Goal: Task Accomplishment & Management: Use online tool/utility

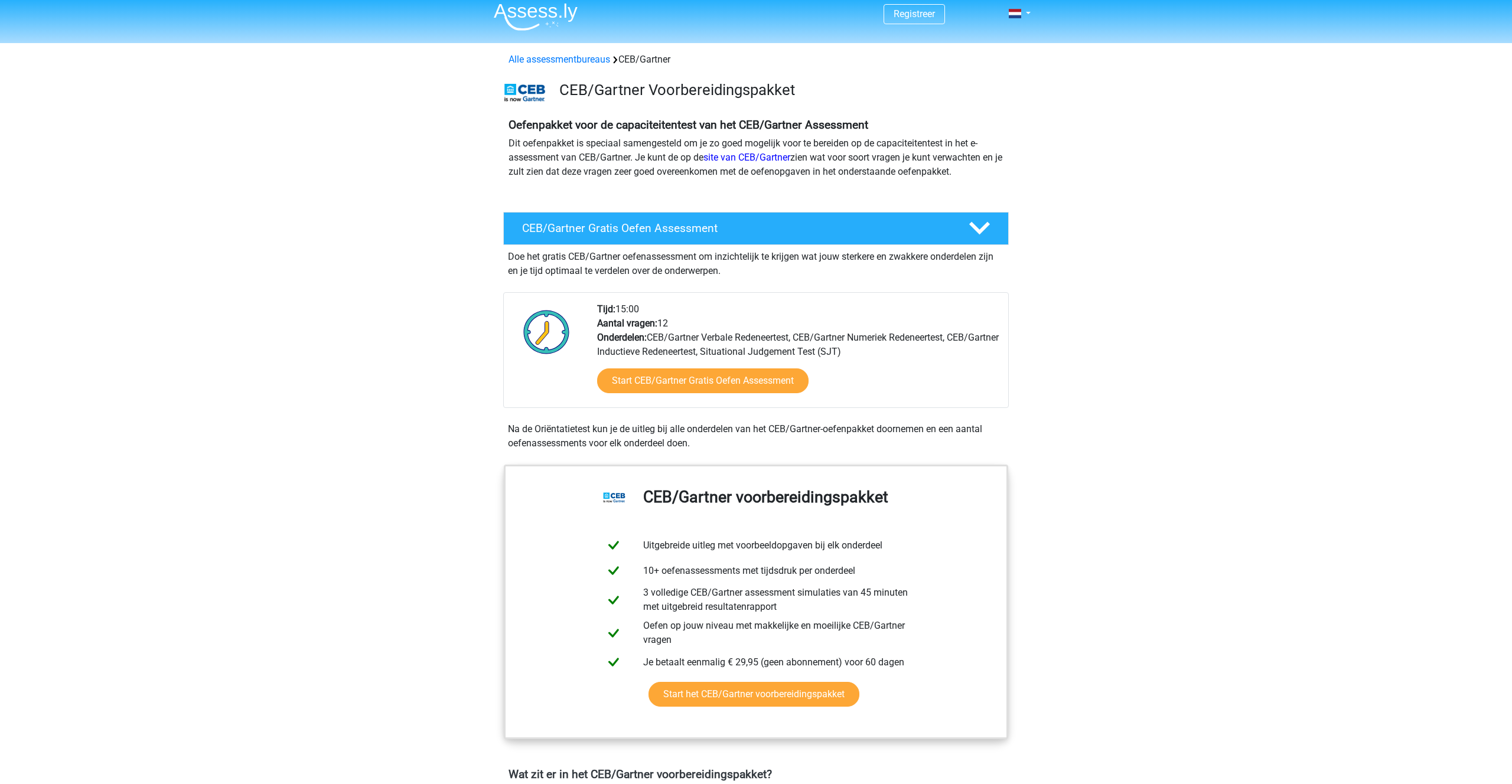
scroll to position [8, 0]
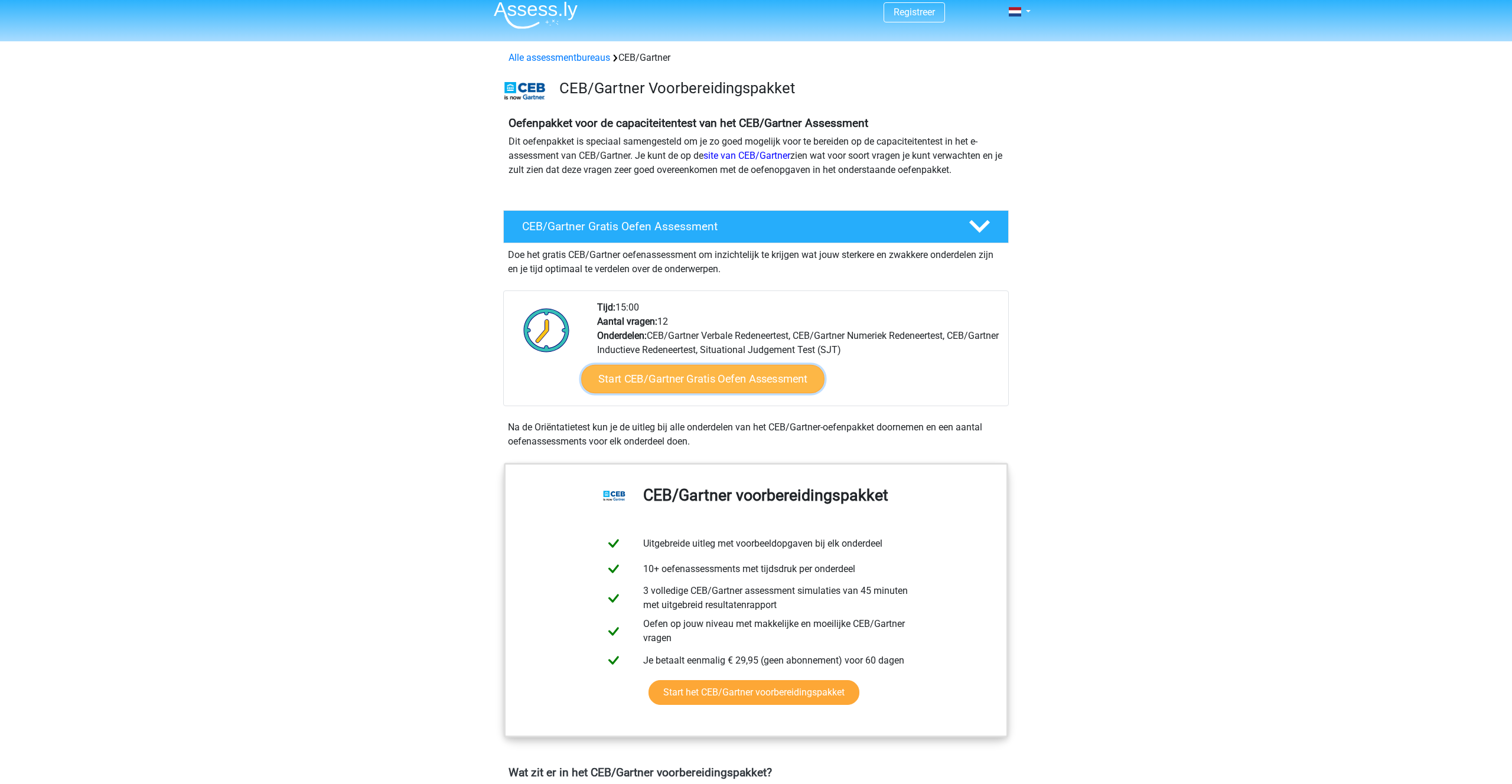
click at [651, 378] on link "Start CEB/Gartner Gratis Oefen Assessment" at bounding box center [703, 379] width 243 height 28
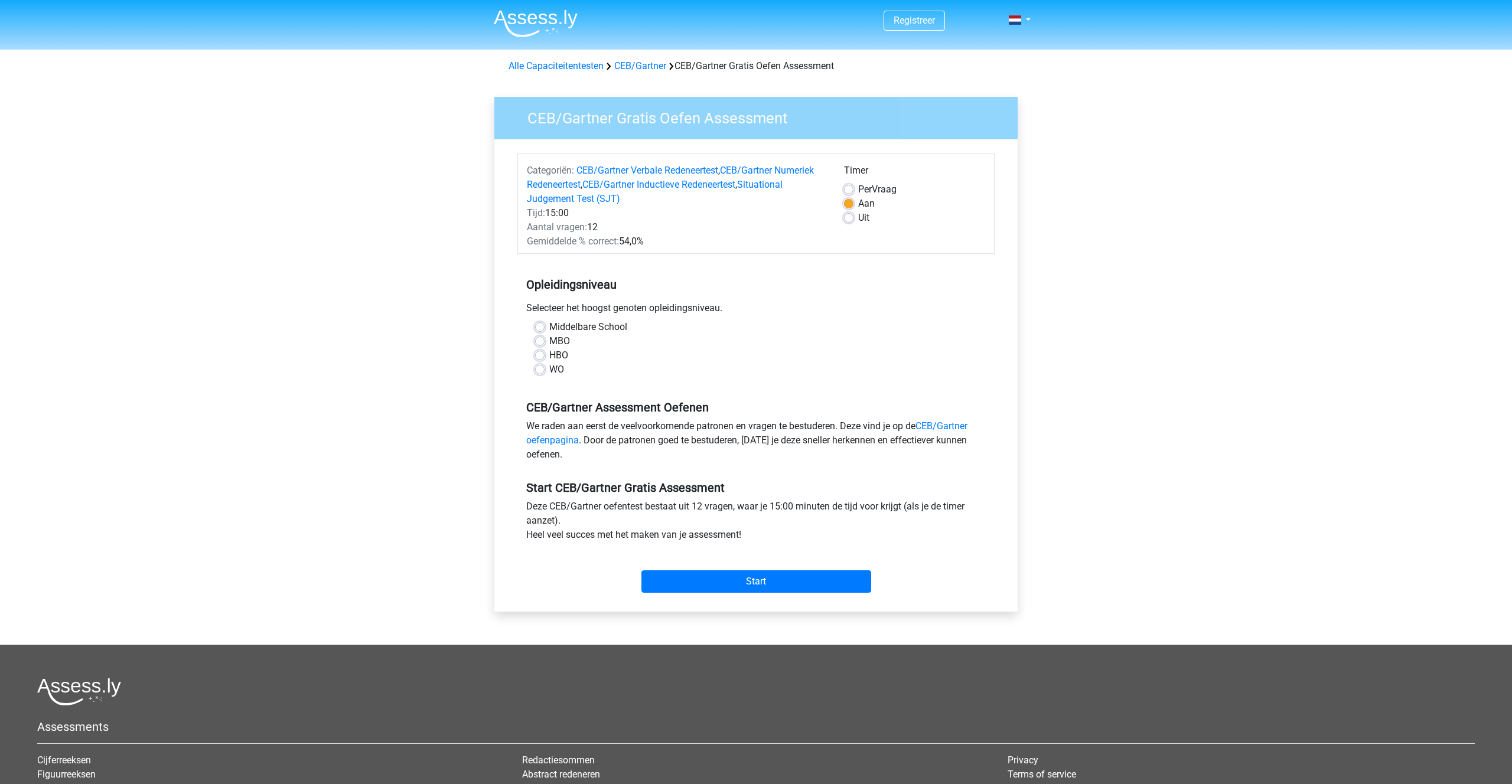
drag, startPoint x: 541, startPoint y: 357, endPoint x: 549, endPoint y: 361, distance: 8.9
click at [549, 357] on label "HBO" at bounding box center [559, 356] width 19 height 14
click at [542, 357] on input "HBO" at bounding box center [540, 354] width 9 height 12
radio input "true"
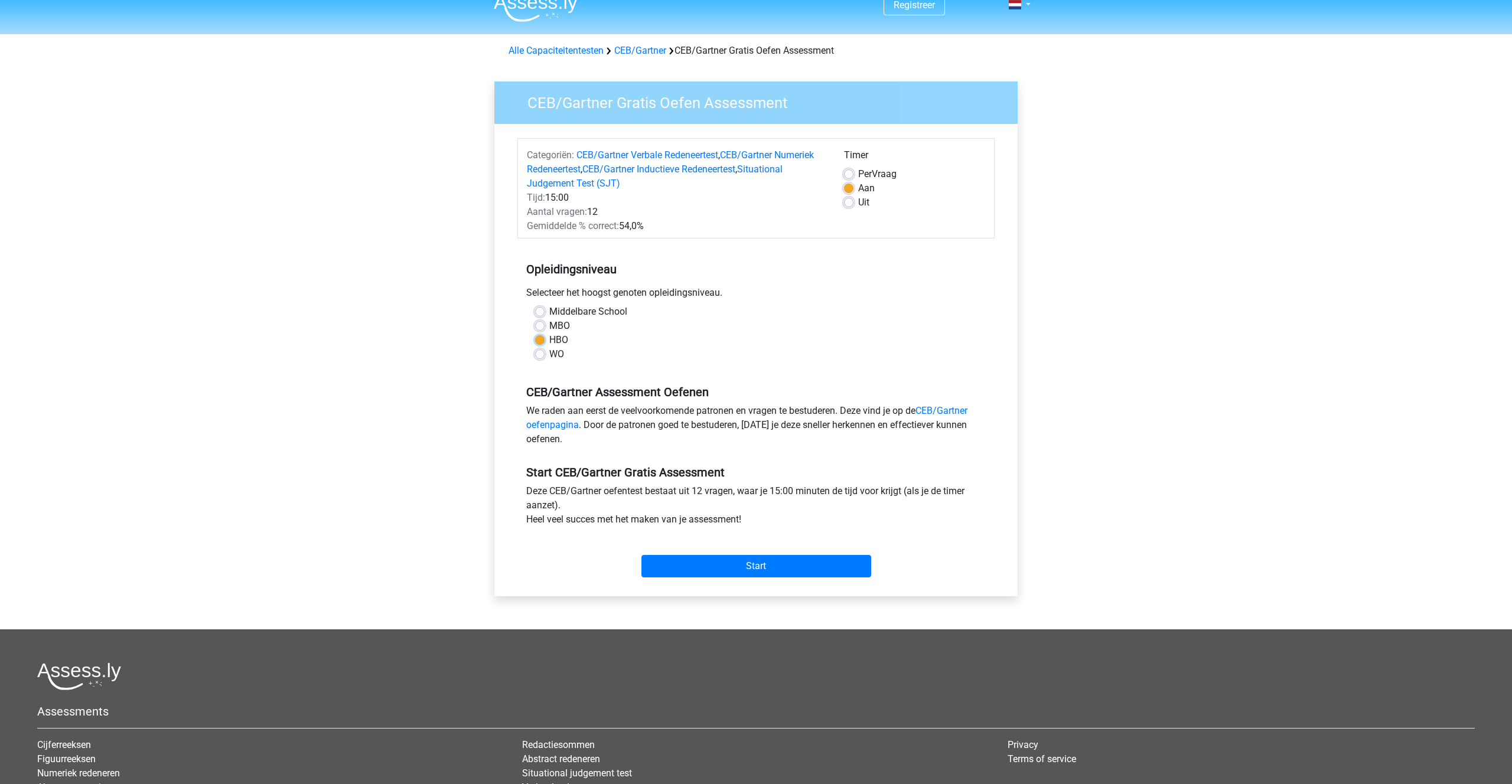
scroll to position [9, 0]
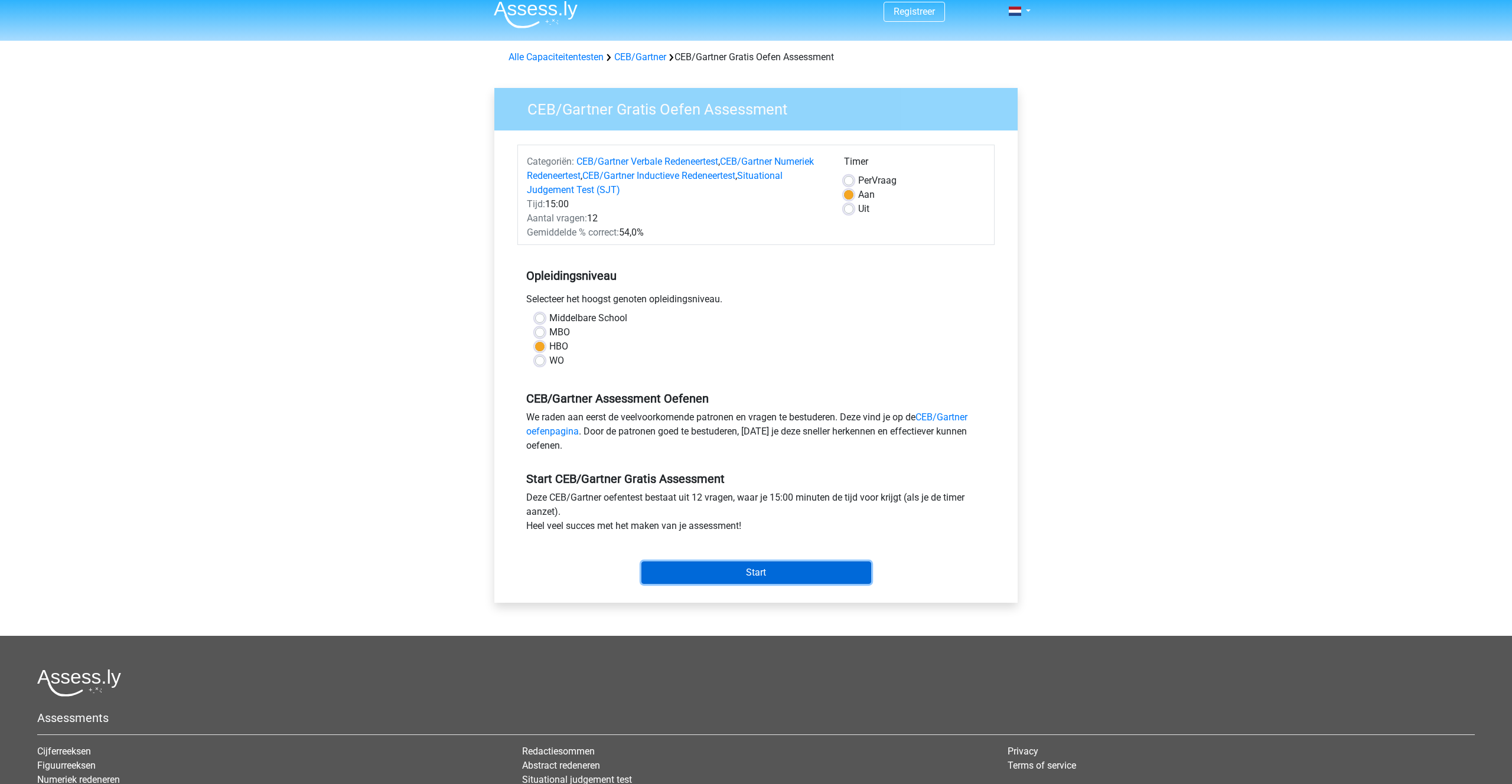
click at [733, 573] on input "Start" at bounding box center [756, 573] width 230 height 23
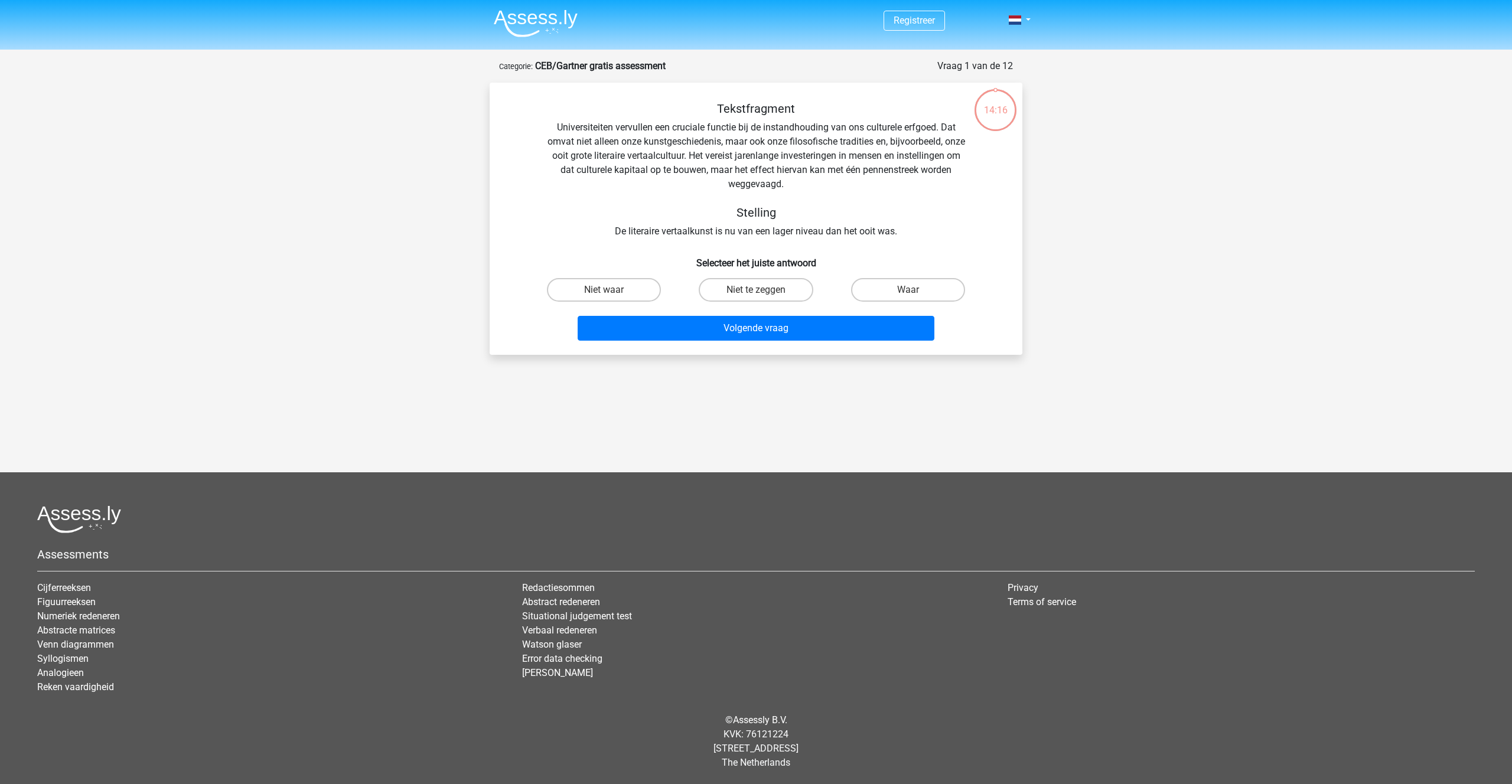
click at [608, 290] on input "Niet waar" at bounding box center [607, 293] width 8 height 8
radio input "true"
click at [735, 327] on button "Volgende vraag" at bounding box center [756, 328] width 357 height 25
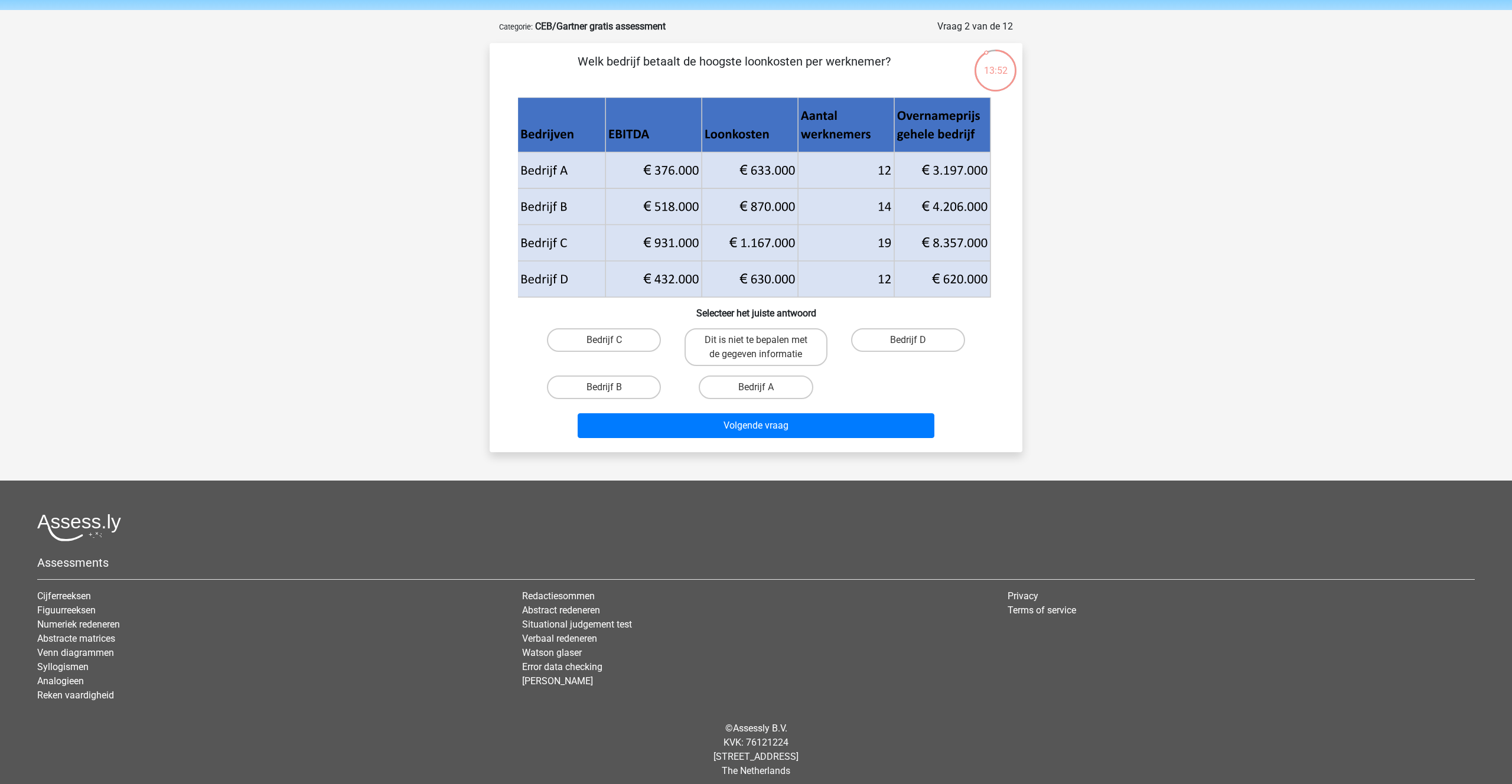
scroll to position [41, 0]
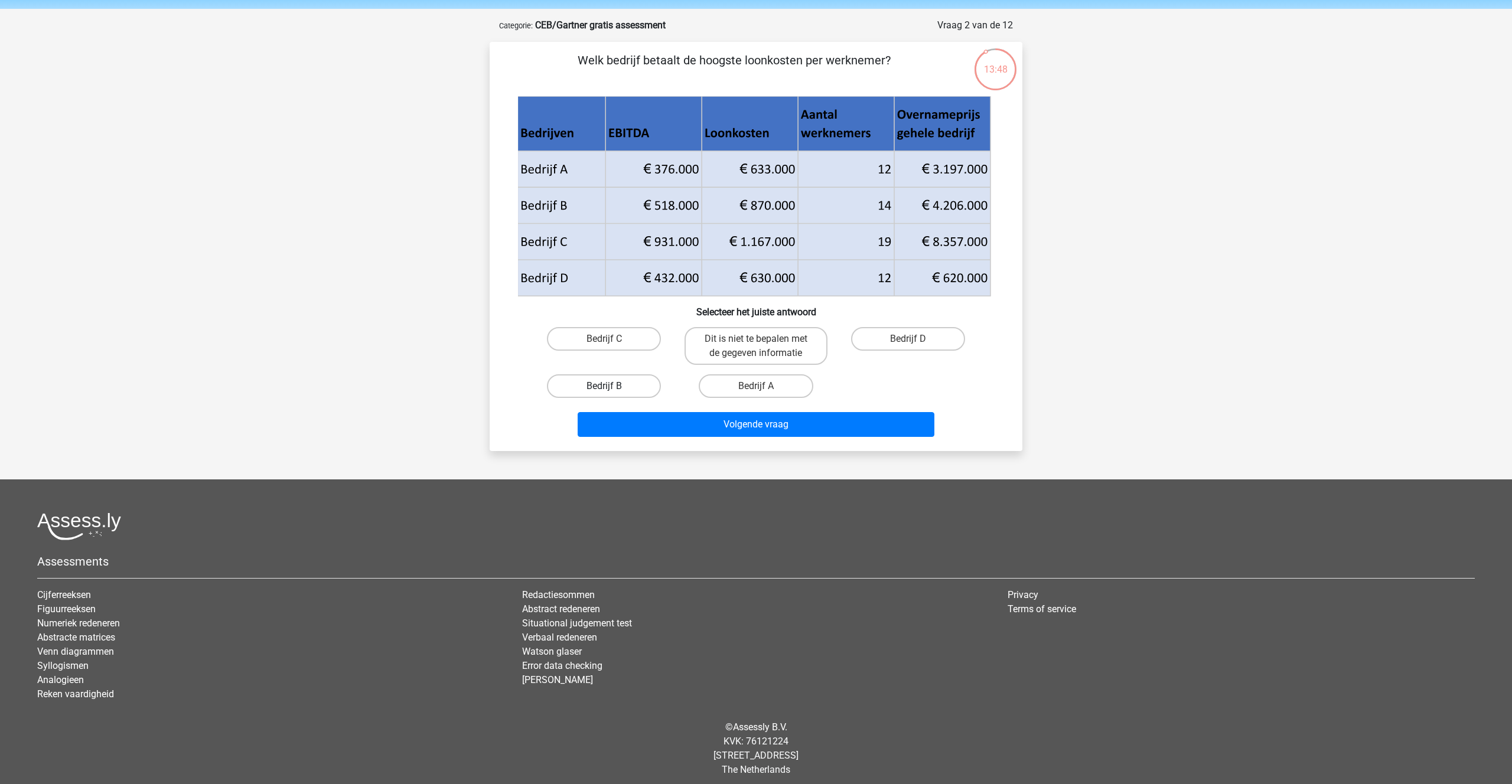
click at [610, 382] on label "Bedrijf B" at bounding box center [603, 385] width 114 height 23
click at [610, 386] on input "Bedrijf B" at bounding box center [607, 390] width 8 height 8
radio input "true"
click at [775, 426] on button "Volgende vraag" at bounding box center [756, 424] width 357 height 25
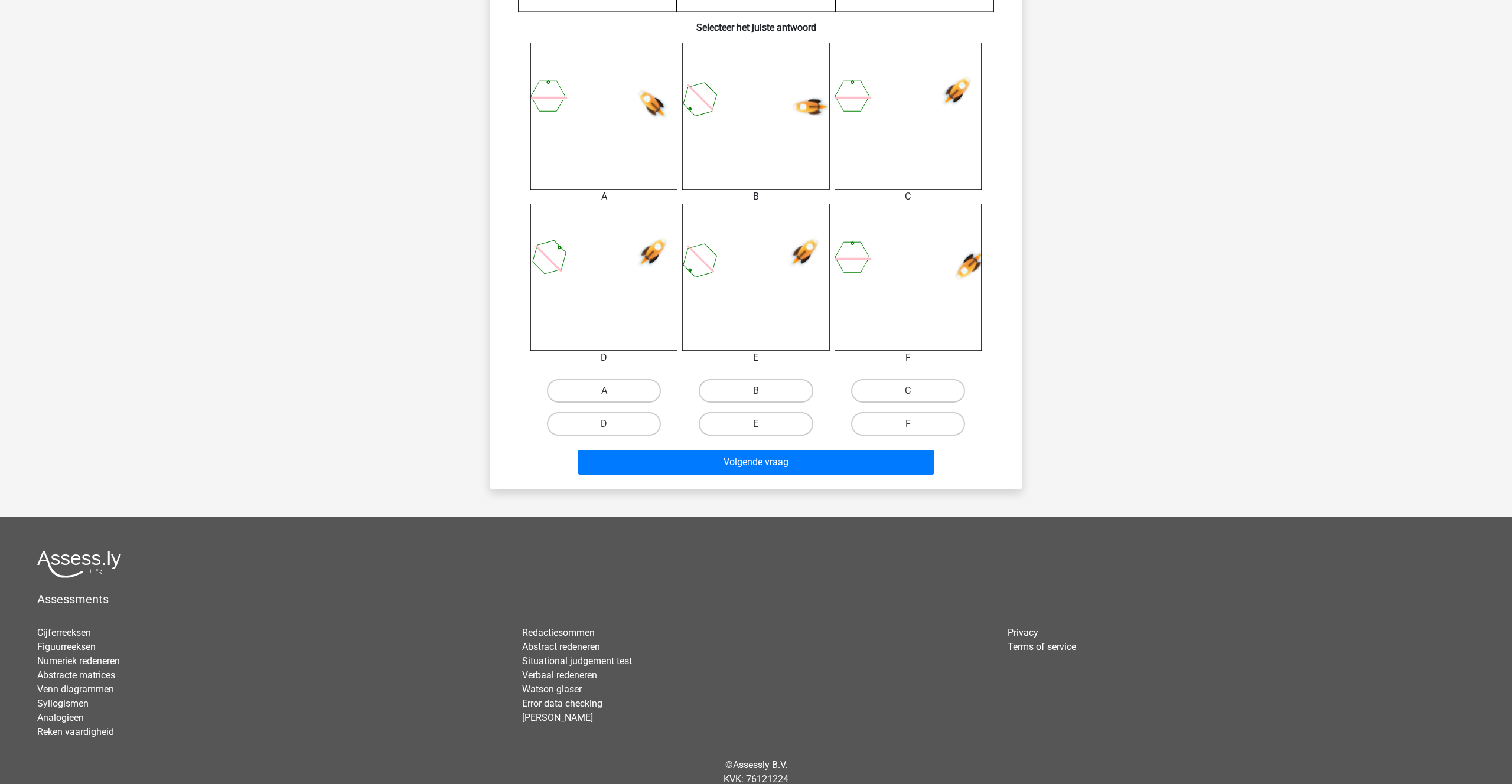
scroll to position [487, 0]
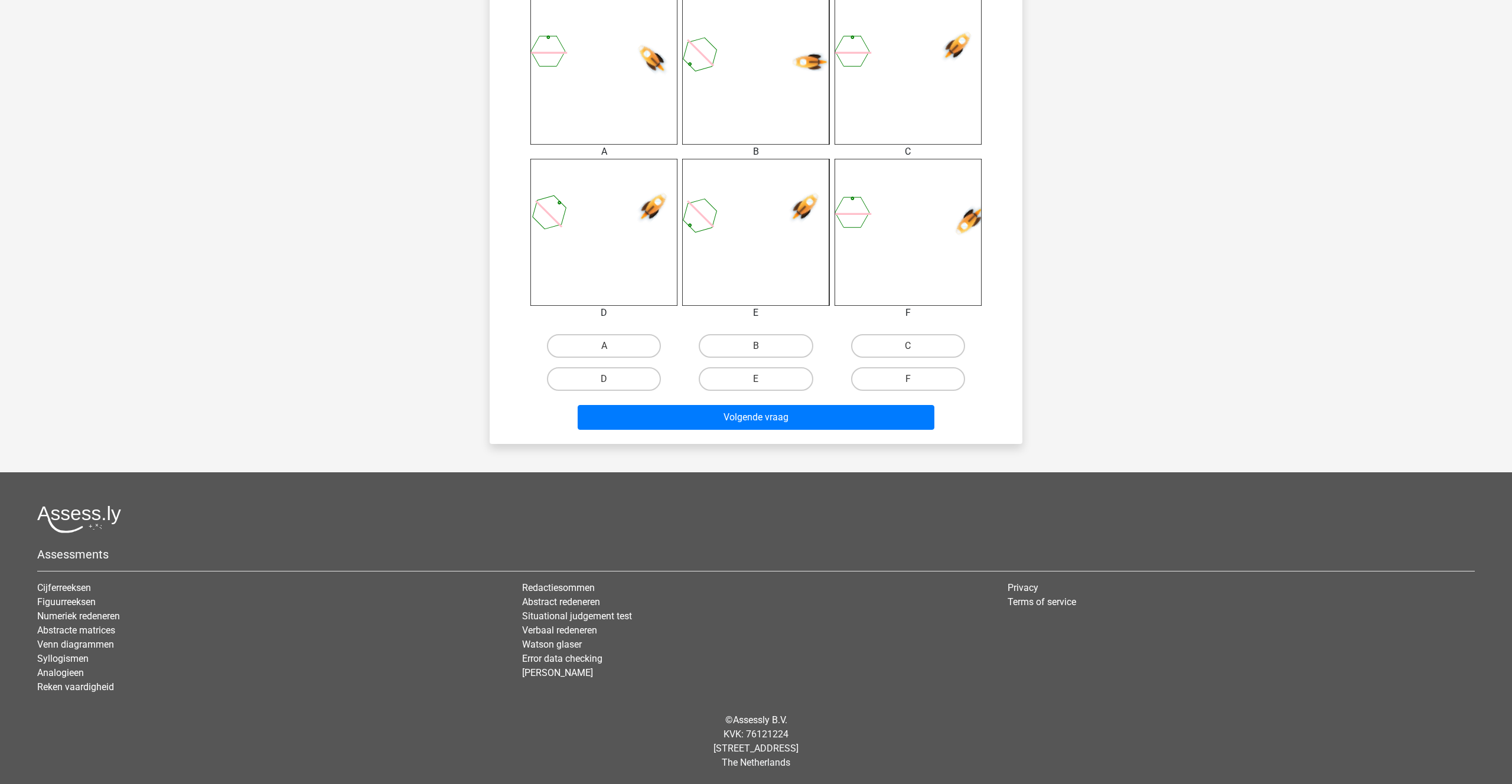
drag, startPoint x: 904, startPoint y: 380, endPoint x: 890, endPoint y: 392, distance: 18.4
click at [904, 380] on label "F" at bounding box center [907, 378] width 114 height 23
click at [907, 380] on input "F" at bounding box center [911, 382] width 8 height 8
radio input "true"
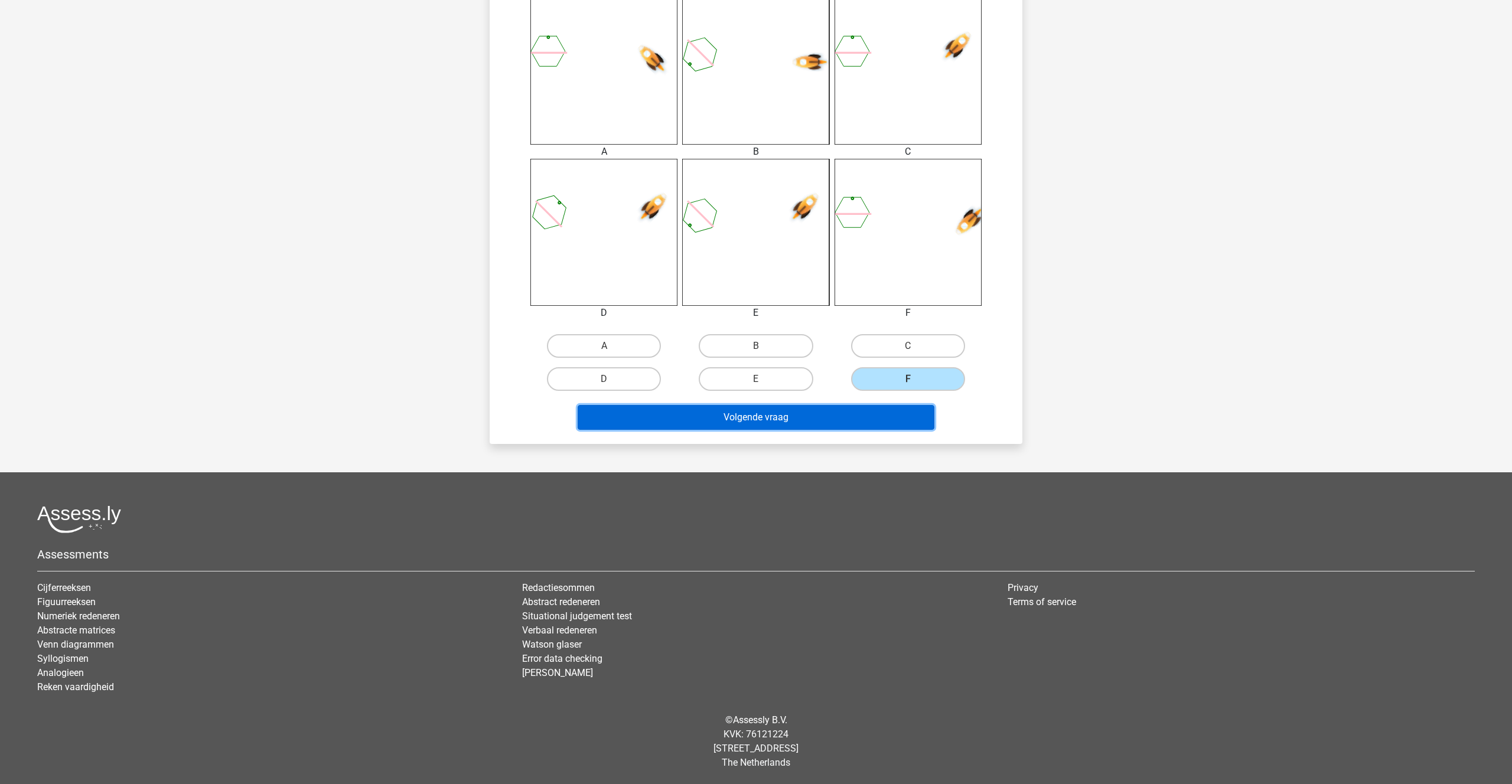
click at [839, 411] on button "Volgende vraag" at bounding box center [756, 417] width 357 height 25
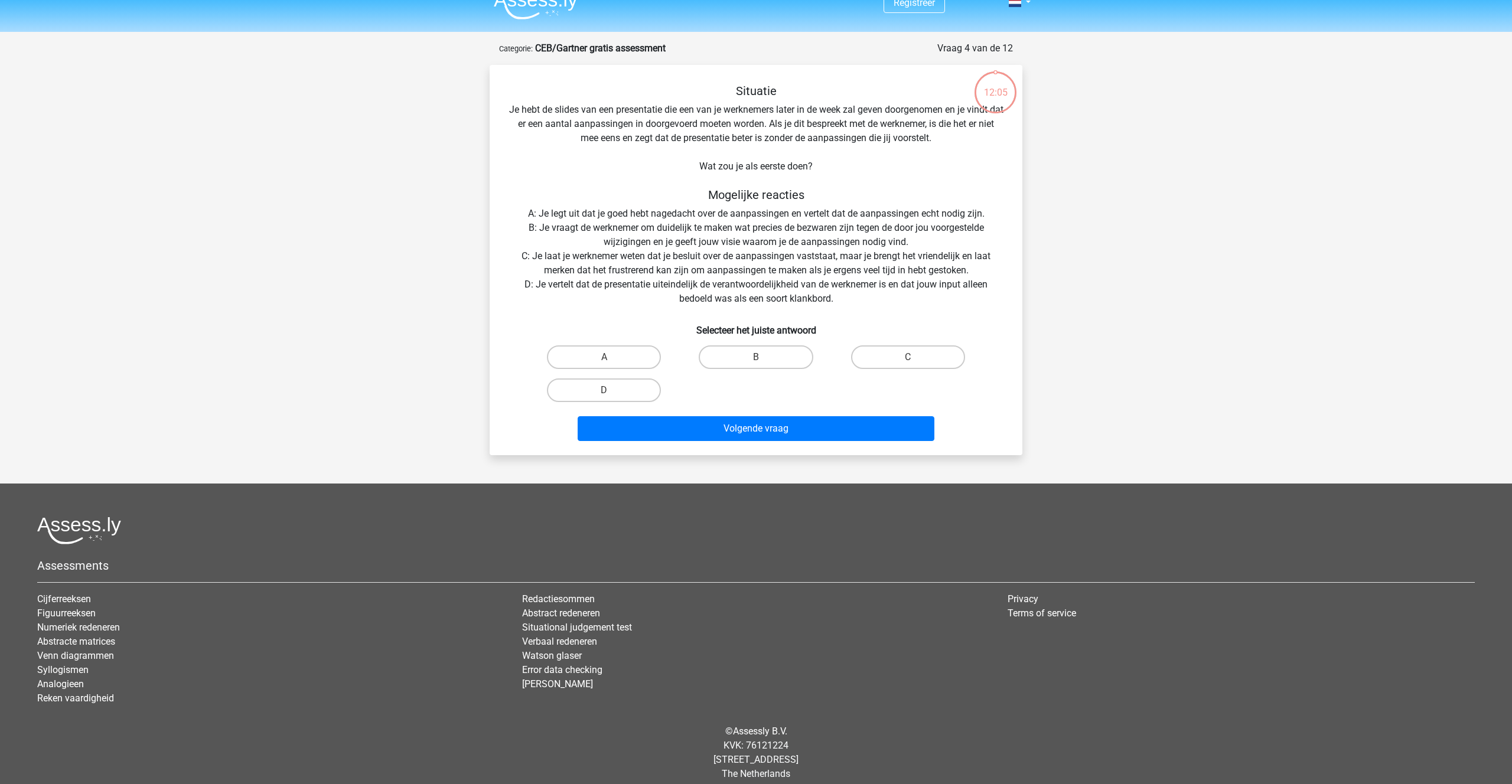
scroll to position [0, 0]
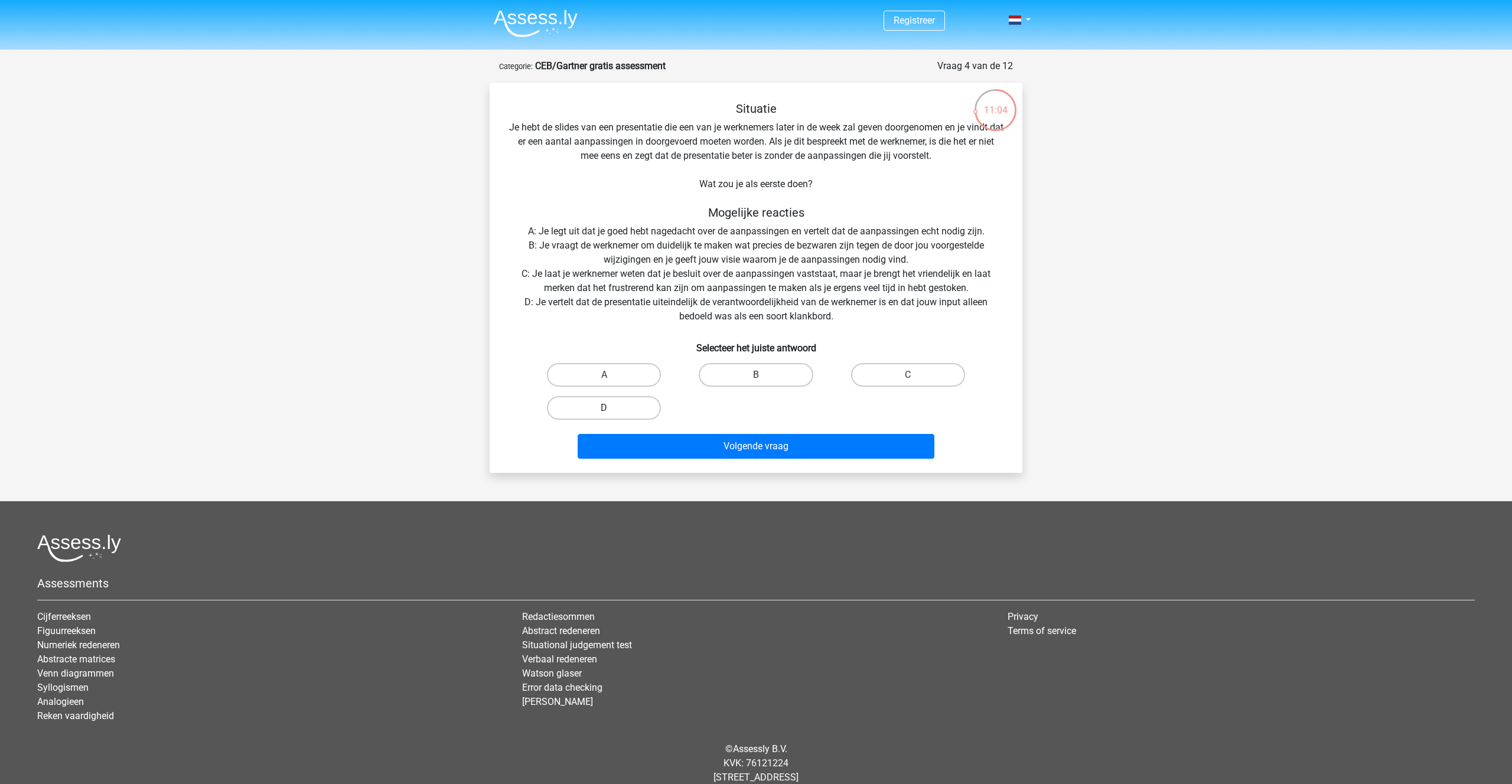
drag, startPoint x: 620, startPoint y: 406, endPoint x: 632, endPoint y: 417, distance: 16.3
click at [620, 406] on label "D" at bounding box center [603, 407] width 114 height 23
click at [612, 408] on input "D" at bounding box center [607, 411] width 8 height 8
radio input "true"
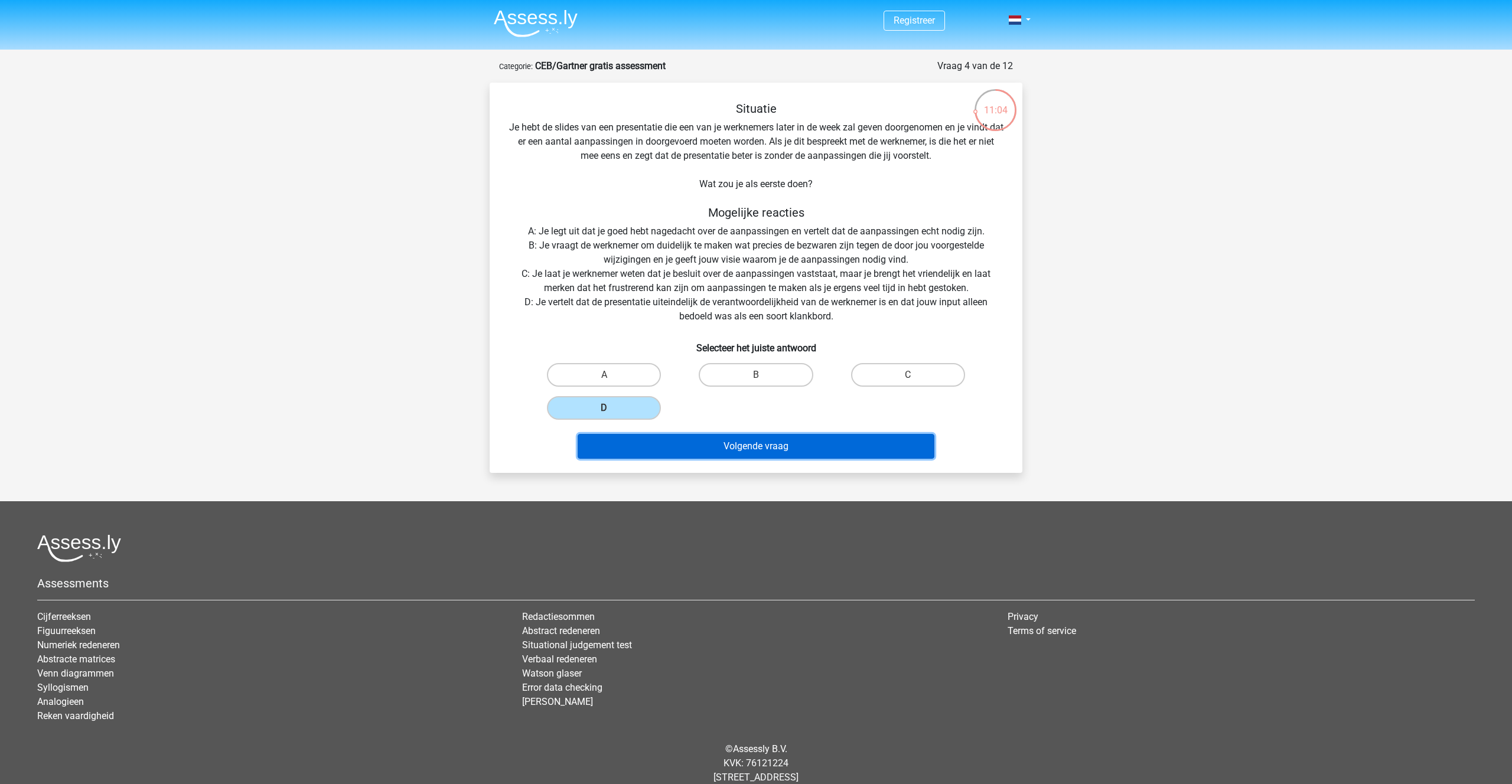
click at [726, 443] on button "Volgende vraag" at bounding box center [756, 446] width 357 height 25
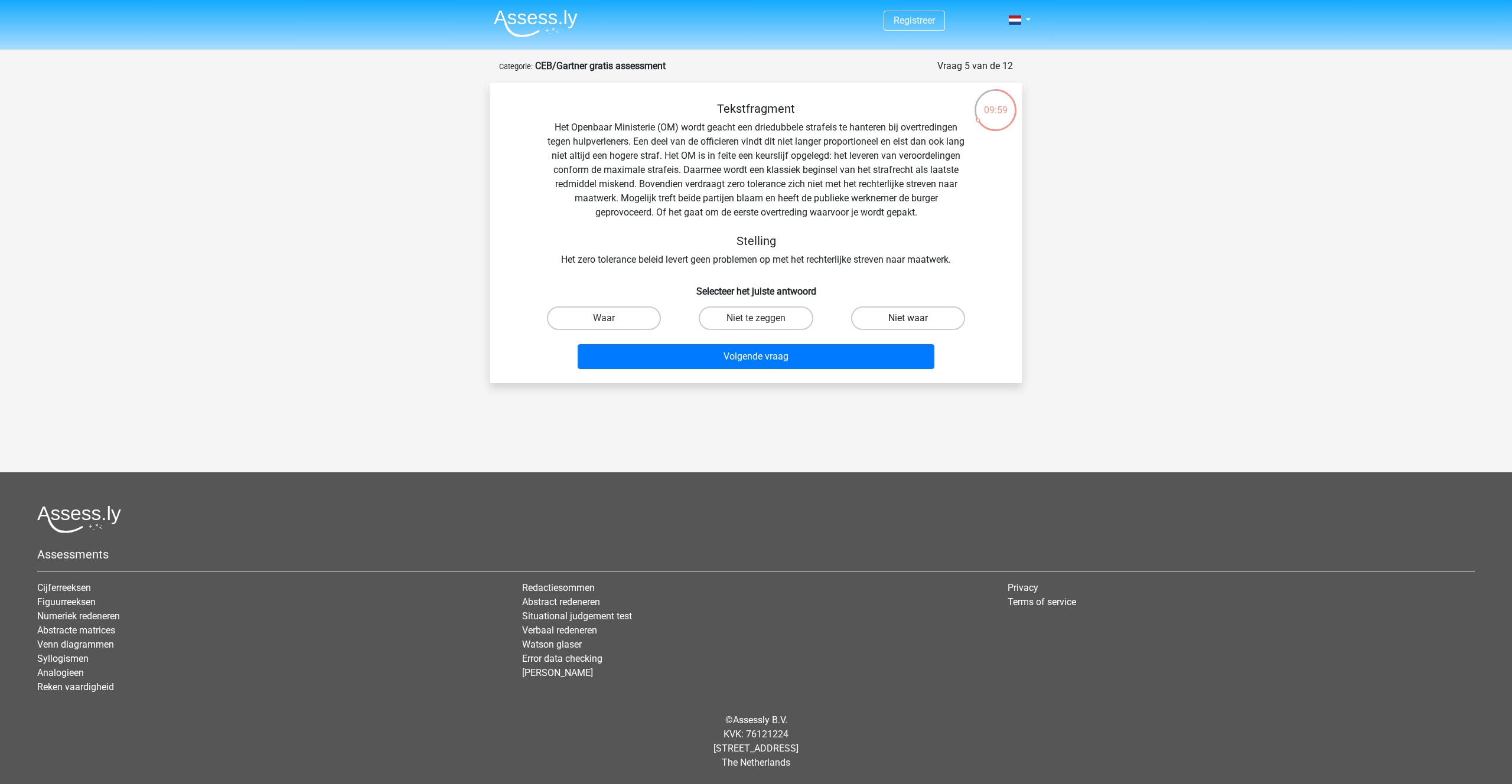
drag, startPoint x: 912, startPoint y: 315, endPoint x: 869, endPoint y: 344, distance: 51.9
click at [912, 316] on label "Niet waar" at bounding box center [907, 317] width 114 height 23
click at [912, 318] on input "Niet waar" at bounding box center [911, 322] width 8 height 8
radio input "true"
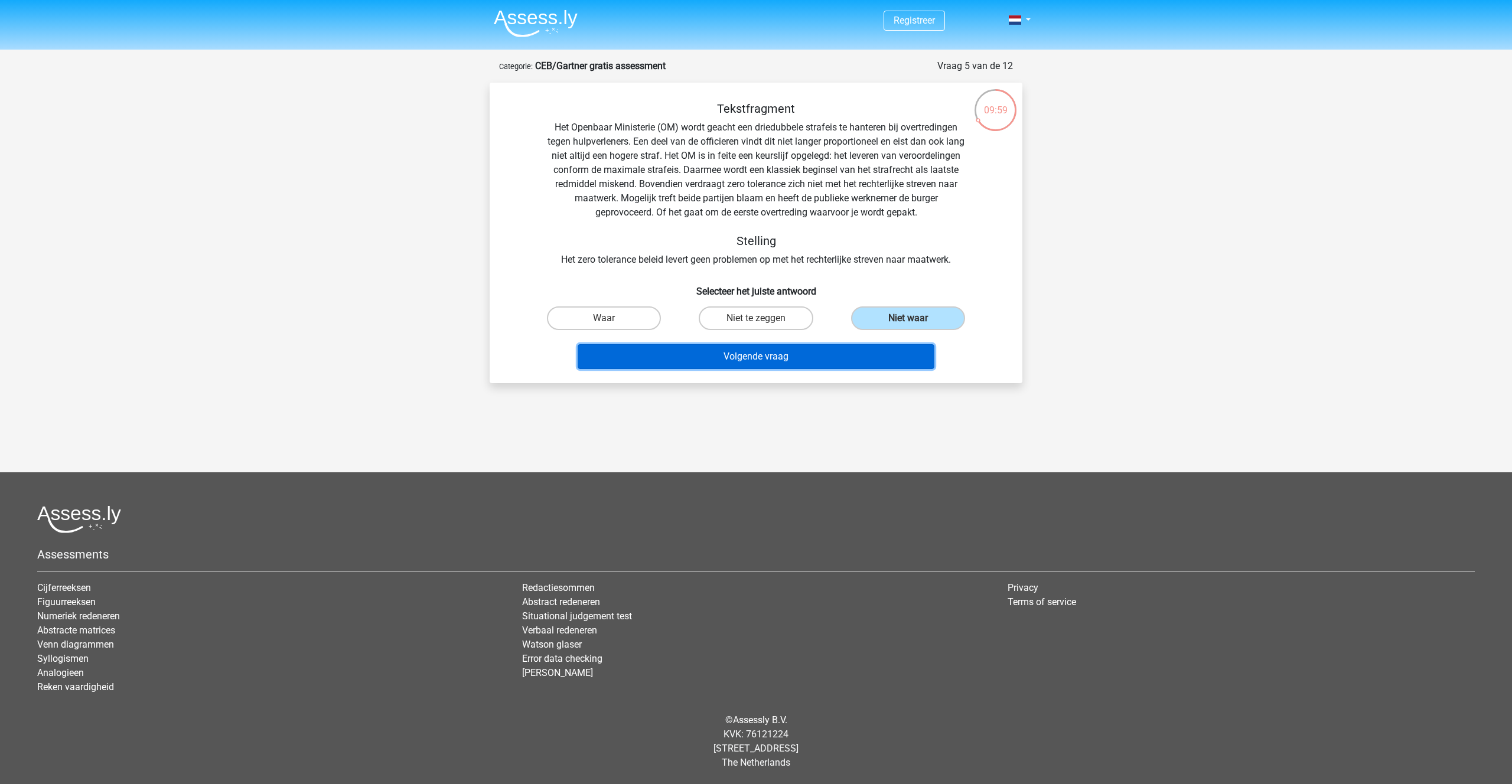
click at [833, 360] on button "Volgende vraag" at bounding box center [756, 356] width 357 height 25
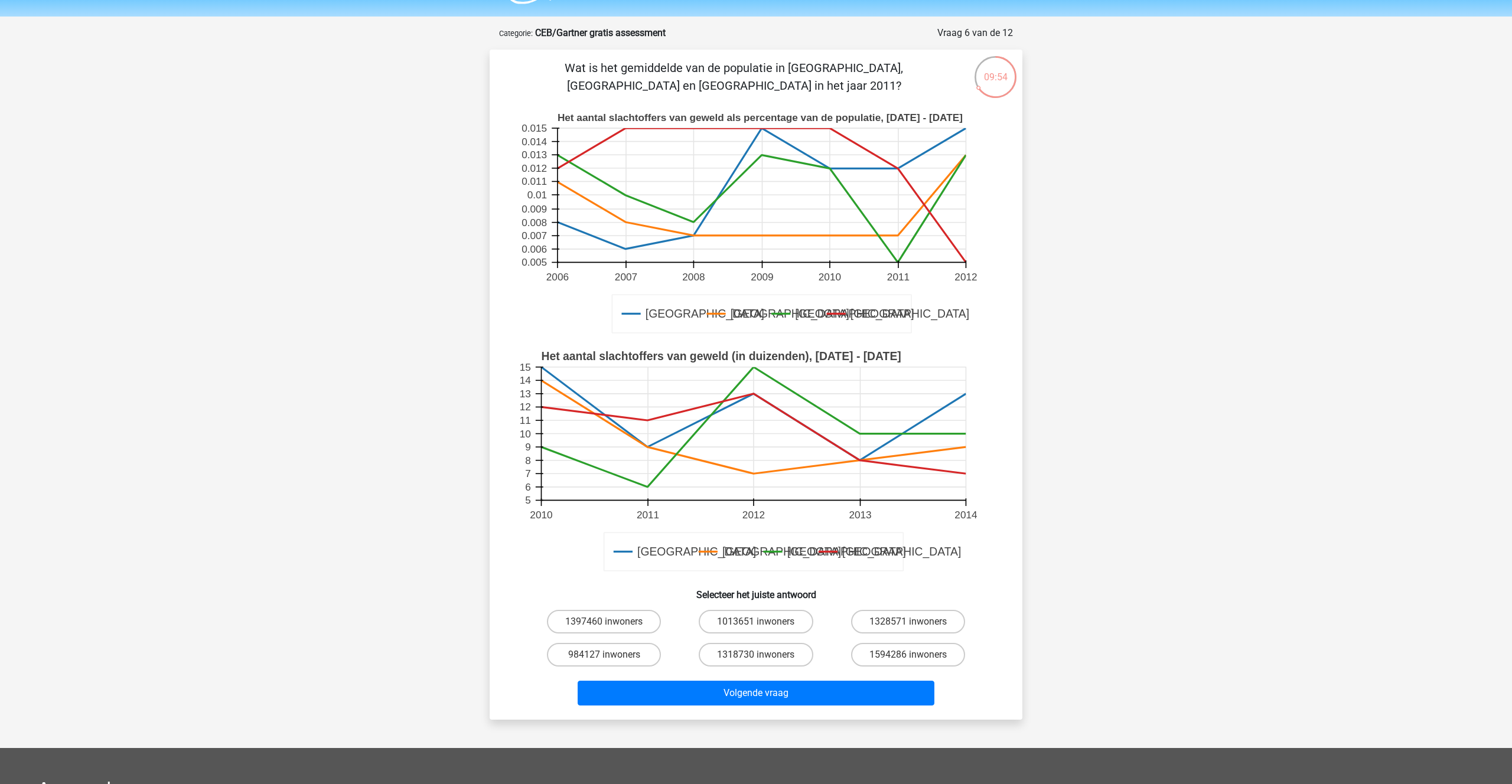
scroll to position [30, 0]
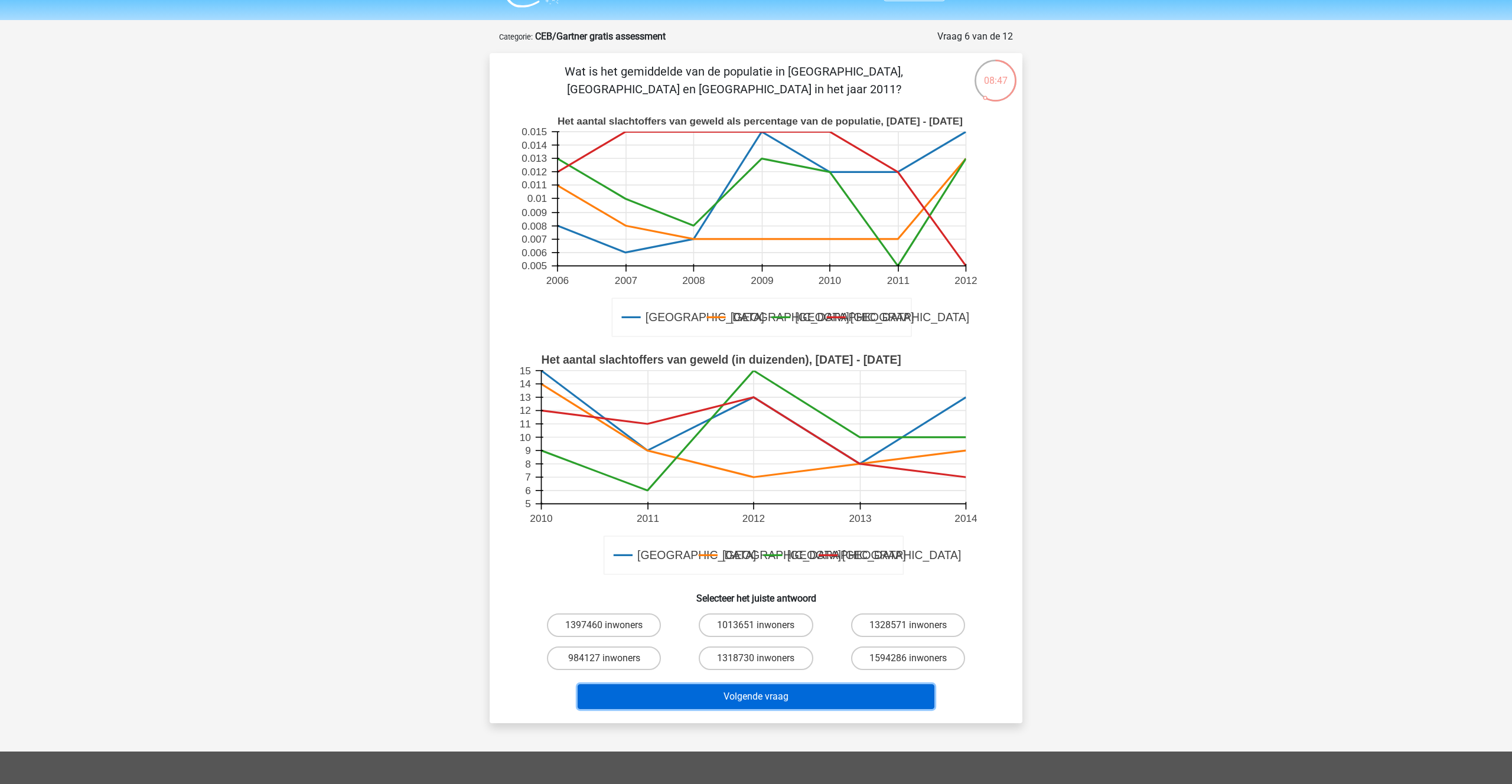
drag, startPoint x: 796, startPoint y: 695, endPoint x: 878, endPoint y: 735, distance: 91.2
click at [796, 695] on button "Volgende vraag" at bounding box center [756, 696] width 357 height 25
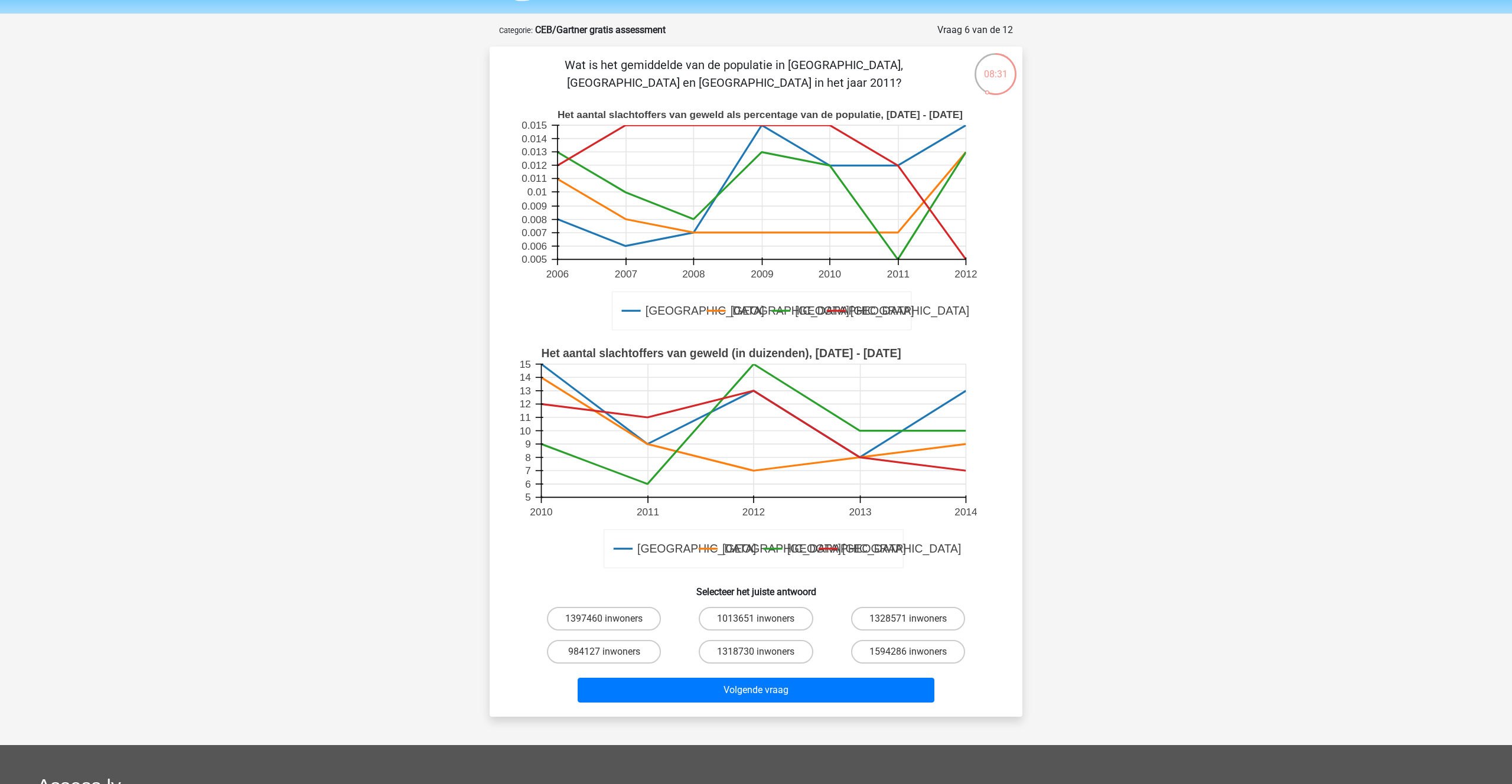
scroll to position [37, 0]
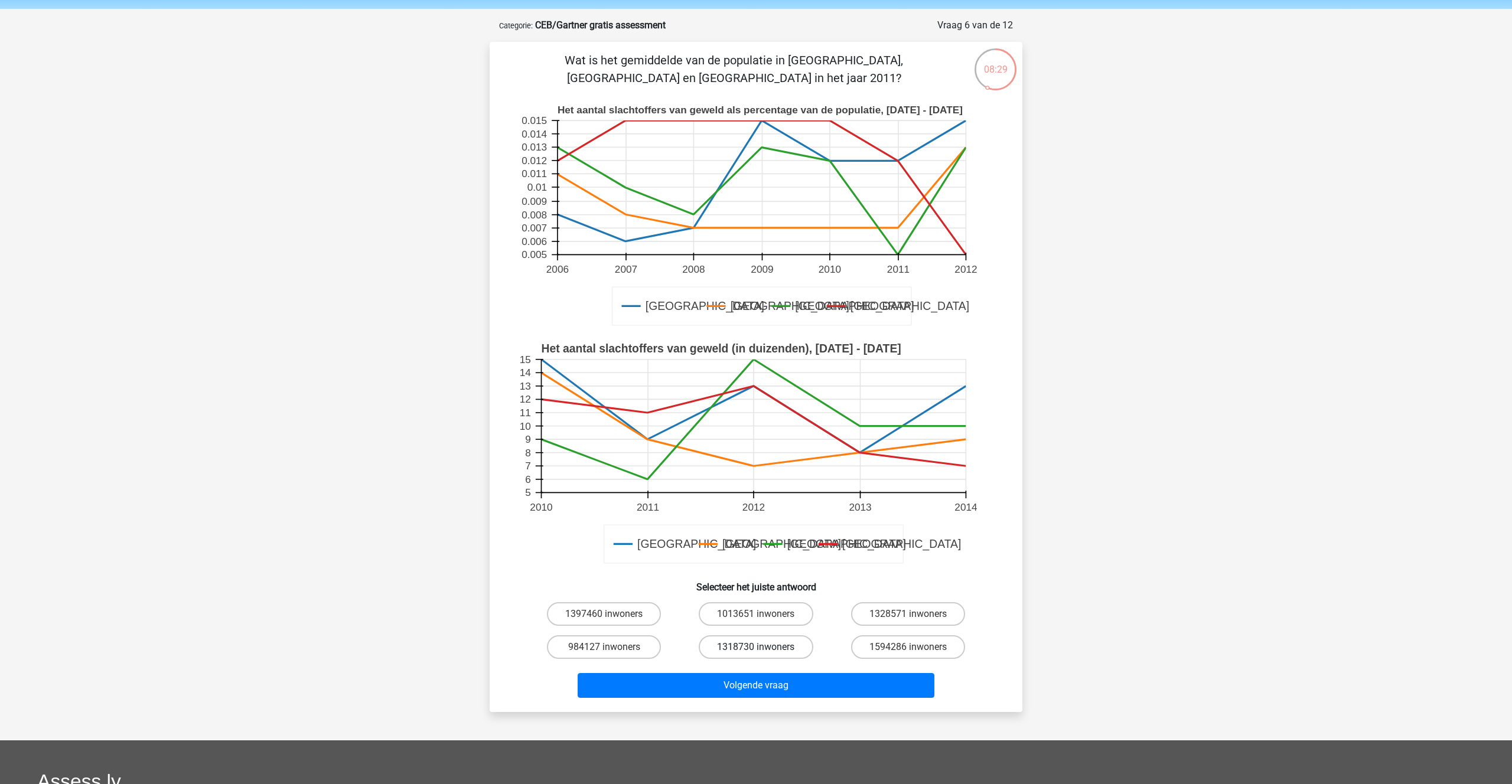
click at [786, 646] on label "1318730 inwoners" at bounding box center [755, 646] width 114 height 23
click at [764, 647] on input "1318730 inwoners" at bounding box center [760, 650] width 8 height 8
radio input "true"
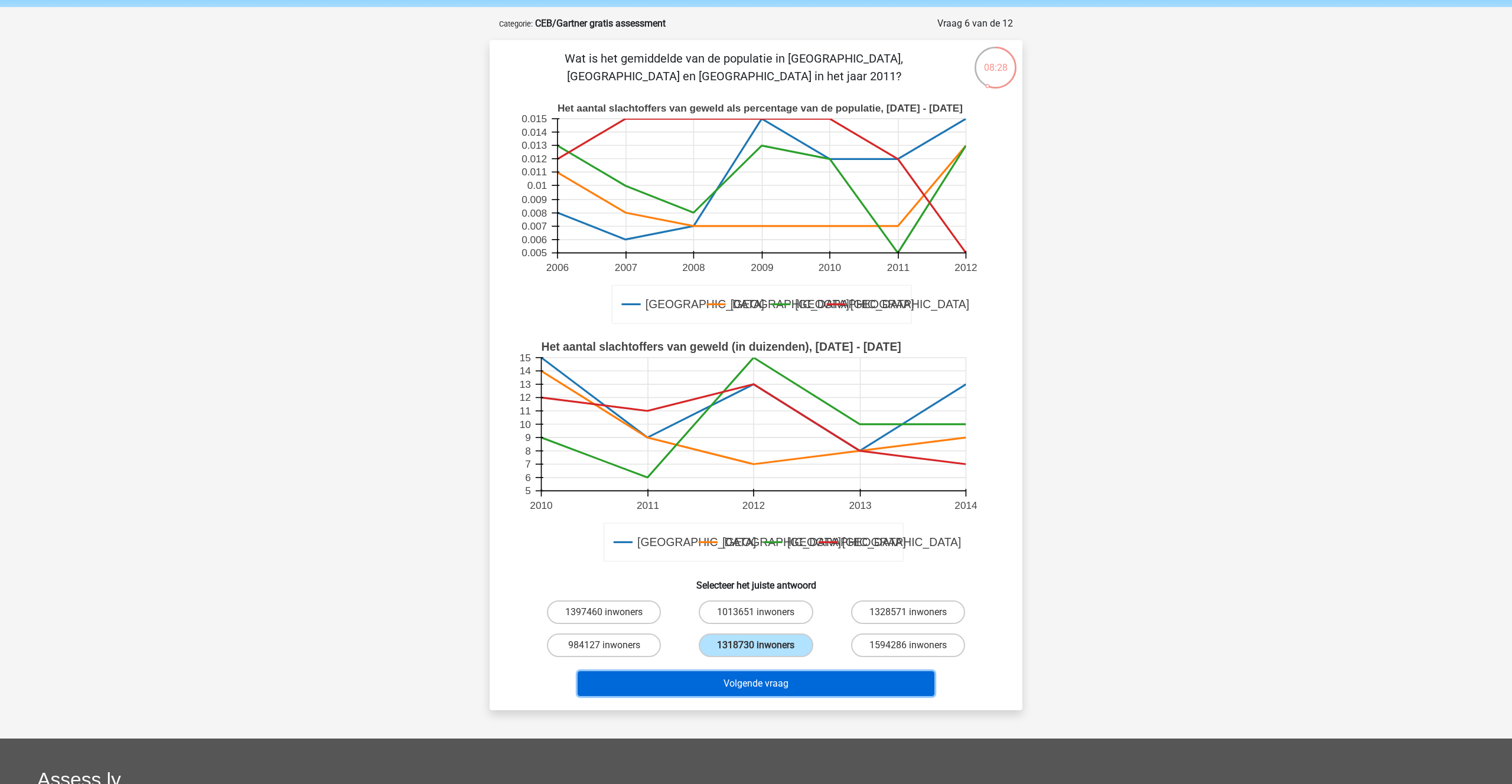
click at [779, 679] on button "Volgende vraag" at bounding box center [756, 683] width 357 height 25
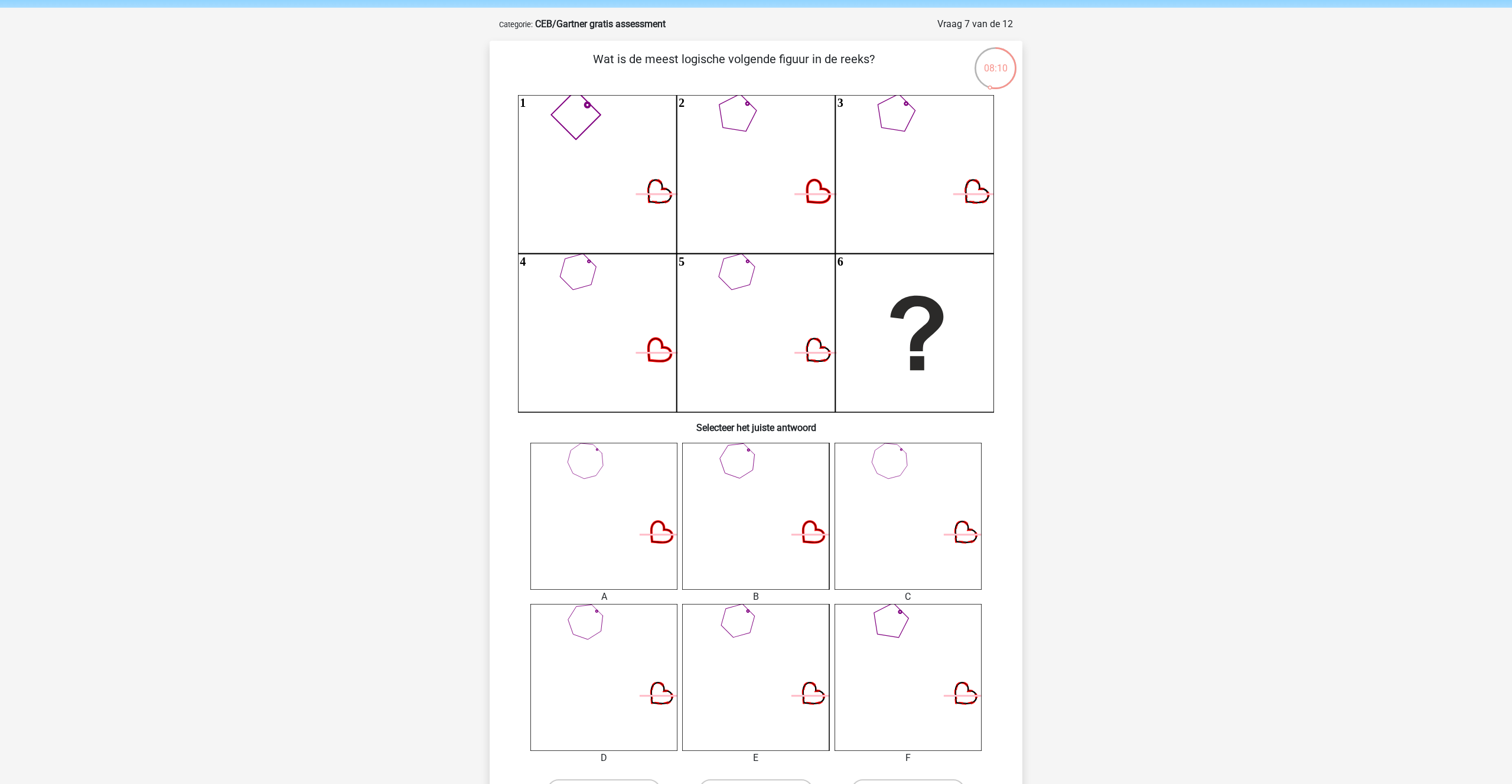
scroll to position [42, 0]
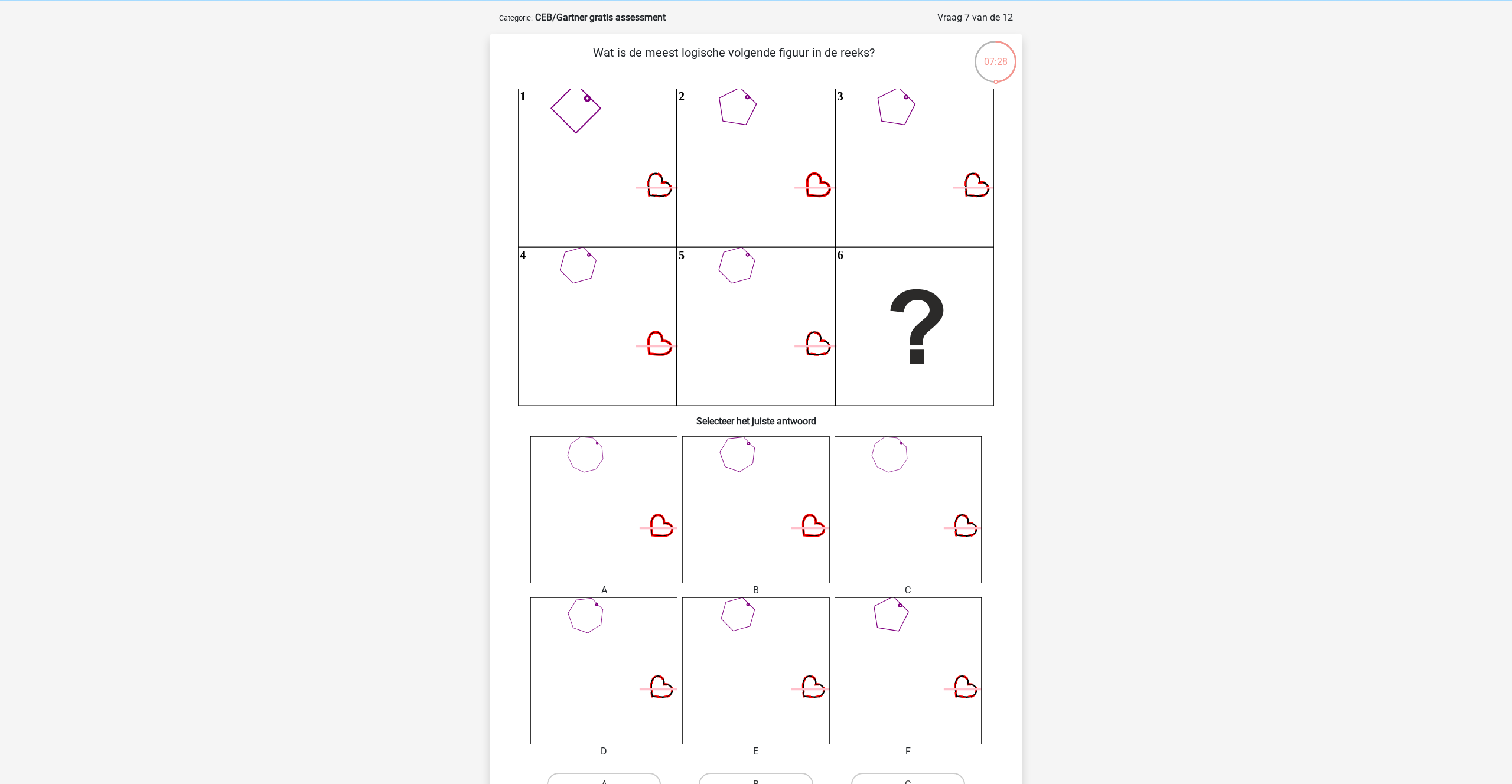
click at [744, 520] on icon at bounding box center [755, 510] width 147 height 147
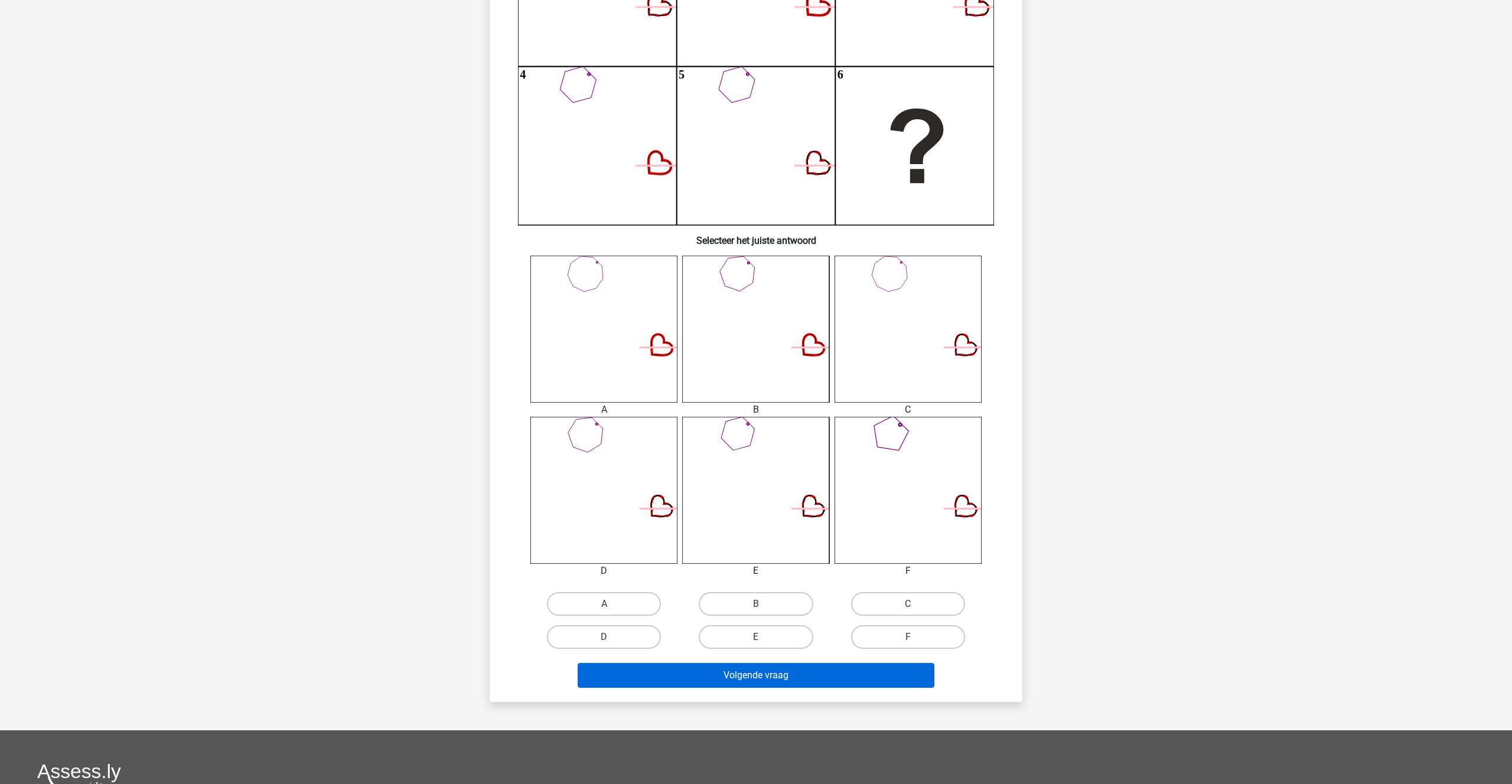
scroll to position [309, 0]
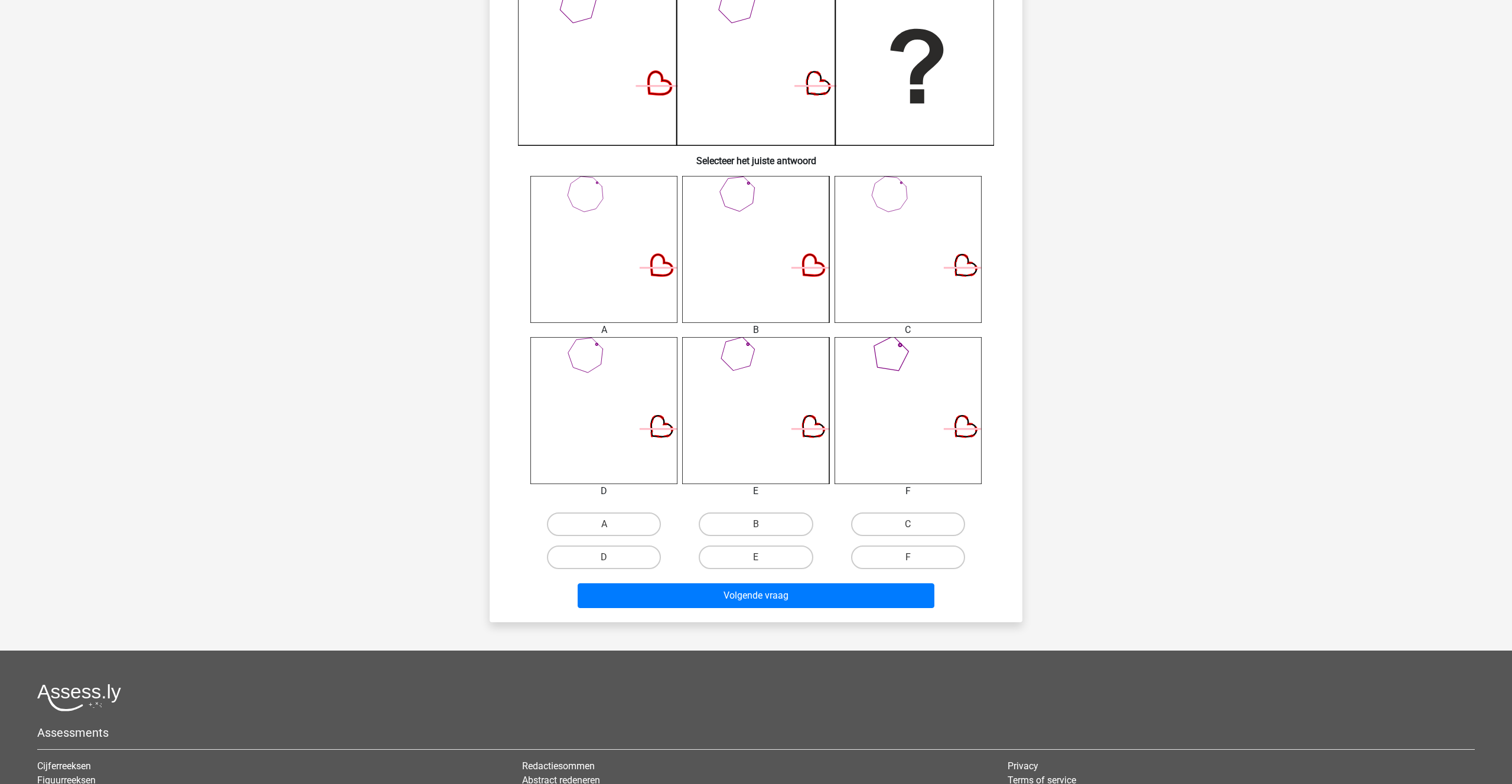
drag, startPoint x: 753, startPoint y: 524, endPoint x: 760, endPoint y: 544, distance: 21.2
click at [753, 523] on label "B" at bounding box center [755, 524] width 114 height 23
click at [756, 524] on input "B" at bounding box center [760, 527] width 8 height 8
radio input "true"
click at [777, 597] on button "Volgende vraag" at bounding box center [756, 595] width 357 height 25
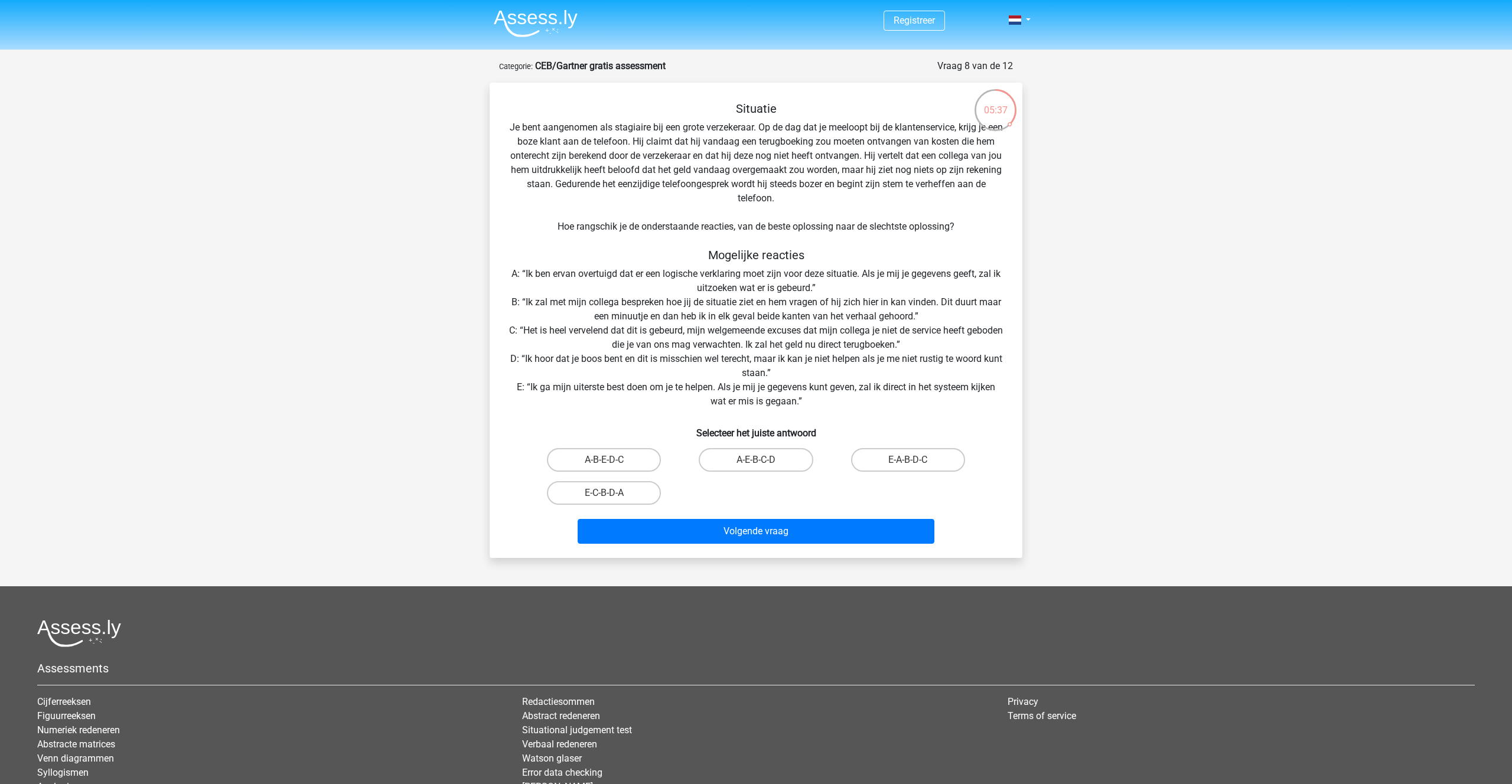
scroll to position [0, 0]
click at [760, 460] on div "A-E-B-C-D" at bounding box center [755, 460] width 142 height 23
click at [761, 460] on input "A-E-B-C-D" at bounding box center [760, 463] width 8 height 8
radio input "true"
click at [743, 528] on button "Volgende vraag" at bounding box center [756, 531] width 357 height 25
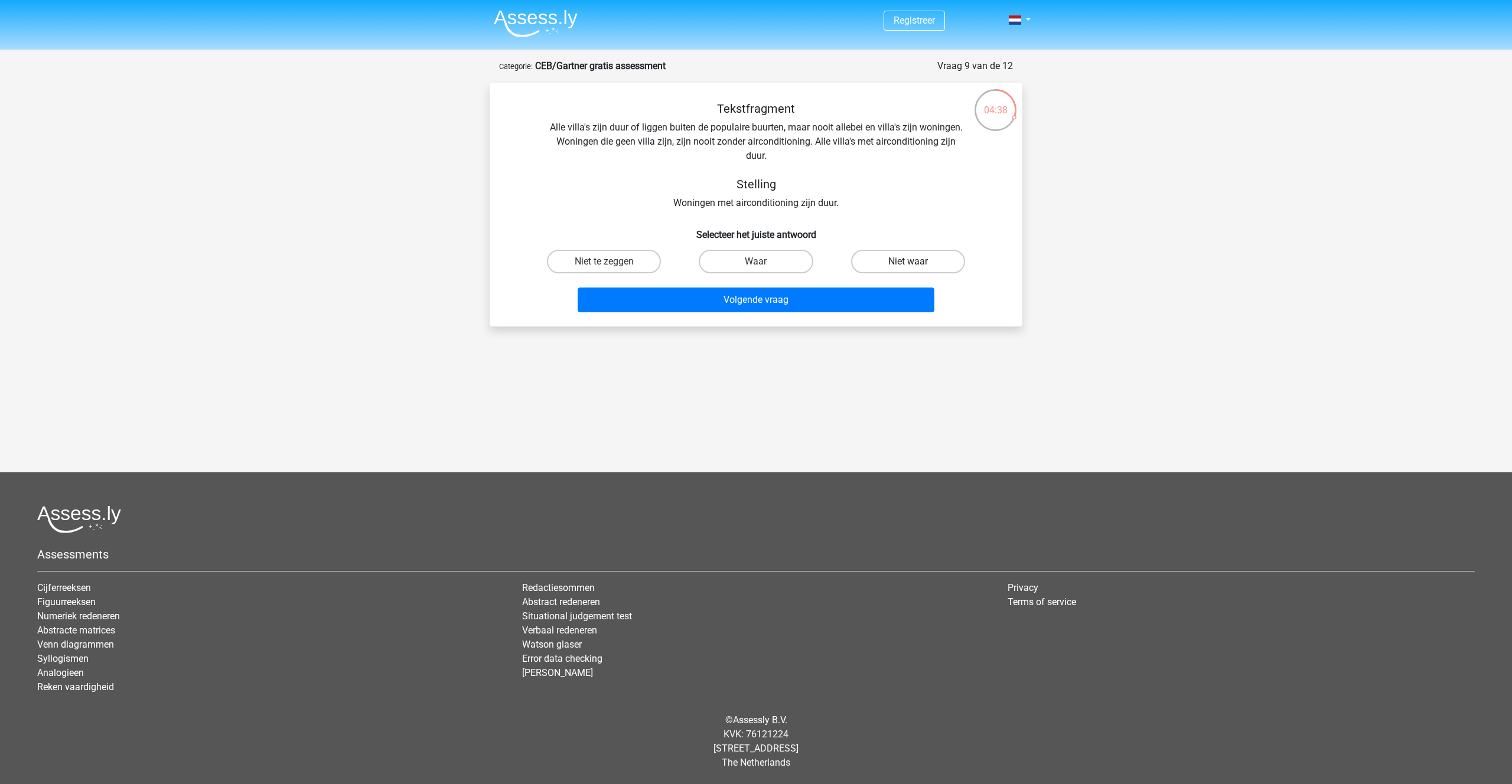
click at [914, 260] on label "Niet waar" at bounding box center [907, 261] width 114 height 23
click at [914, 262] on input "Niet waar" at bounding box center [911, 265] width 8 height 8
radio input "true"
click at [880, 297] on button "Volgende vraag" at bounding box center [756, 300] width 357 height 25
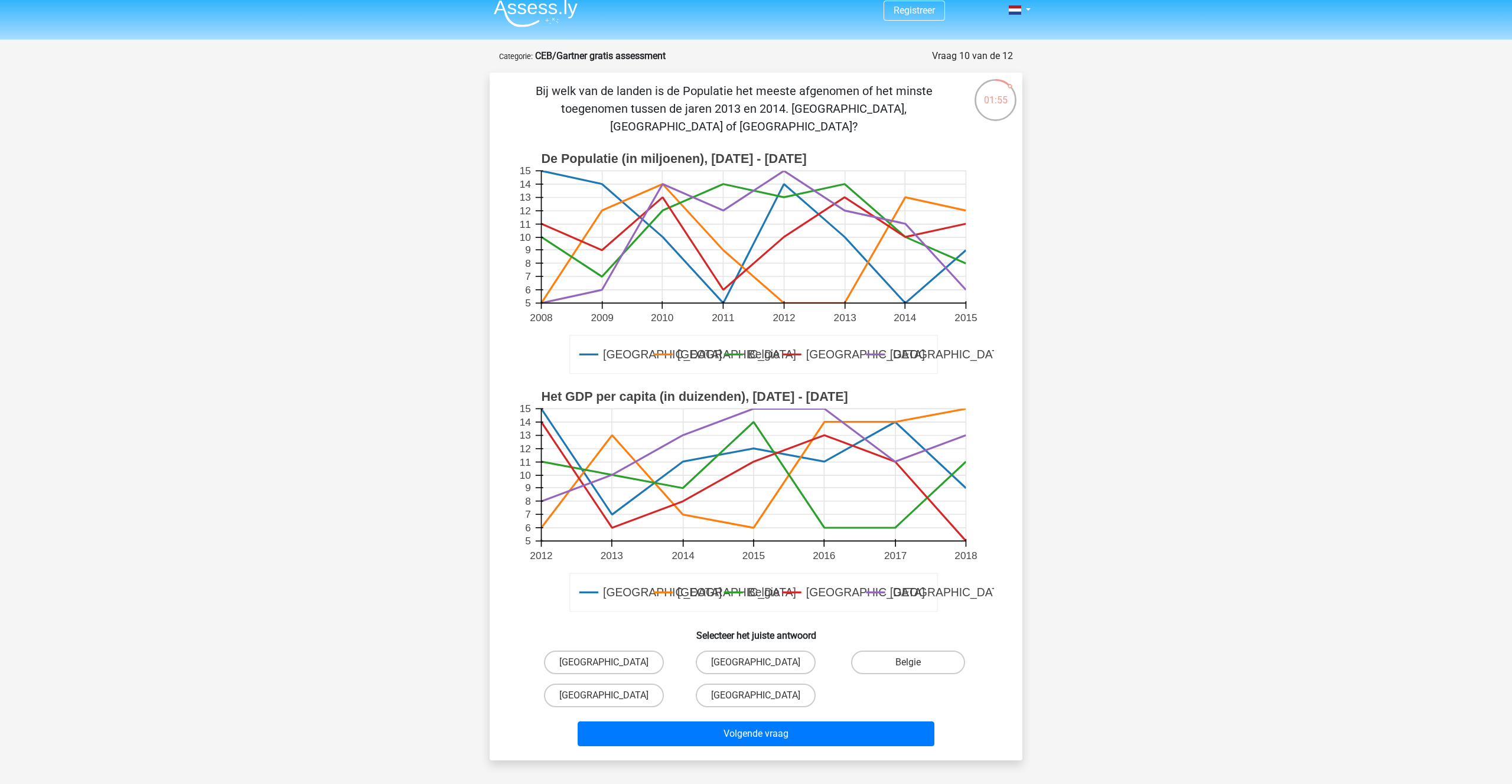
scroll to position [11, 0]
click at [617, 650] on label "Duitsland" at bounding box center [604, 661] width 120 height 23
click at [612, 661] on input "Duitsland" at bounding box center [607, 665] width 8 height 8
radio input "true"
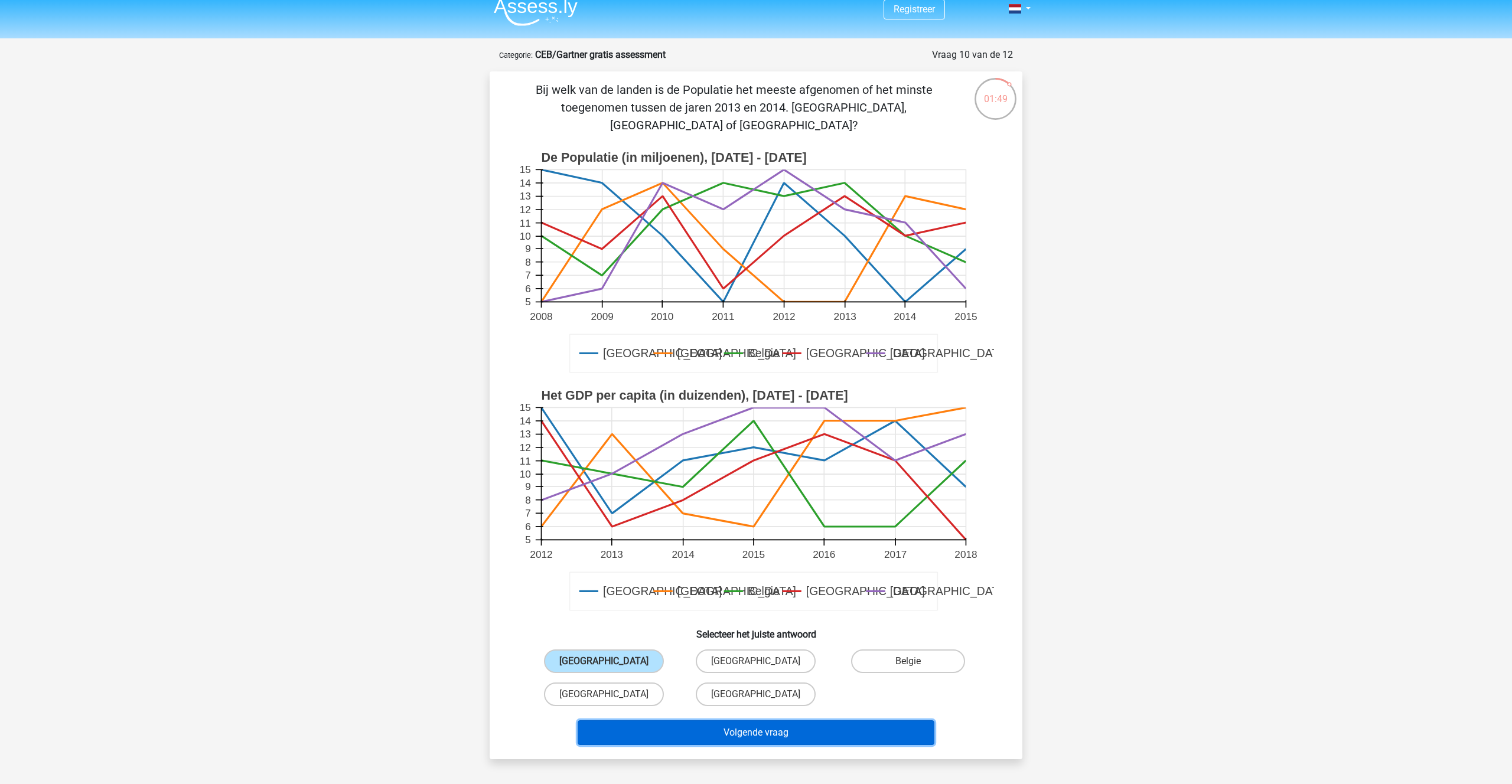
click at [734, 720] on button "Volgende vraag" at bounding box center [756, 732] width 357 height 25
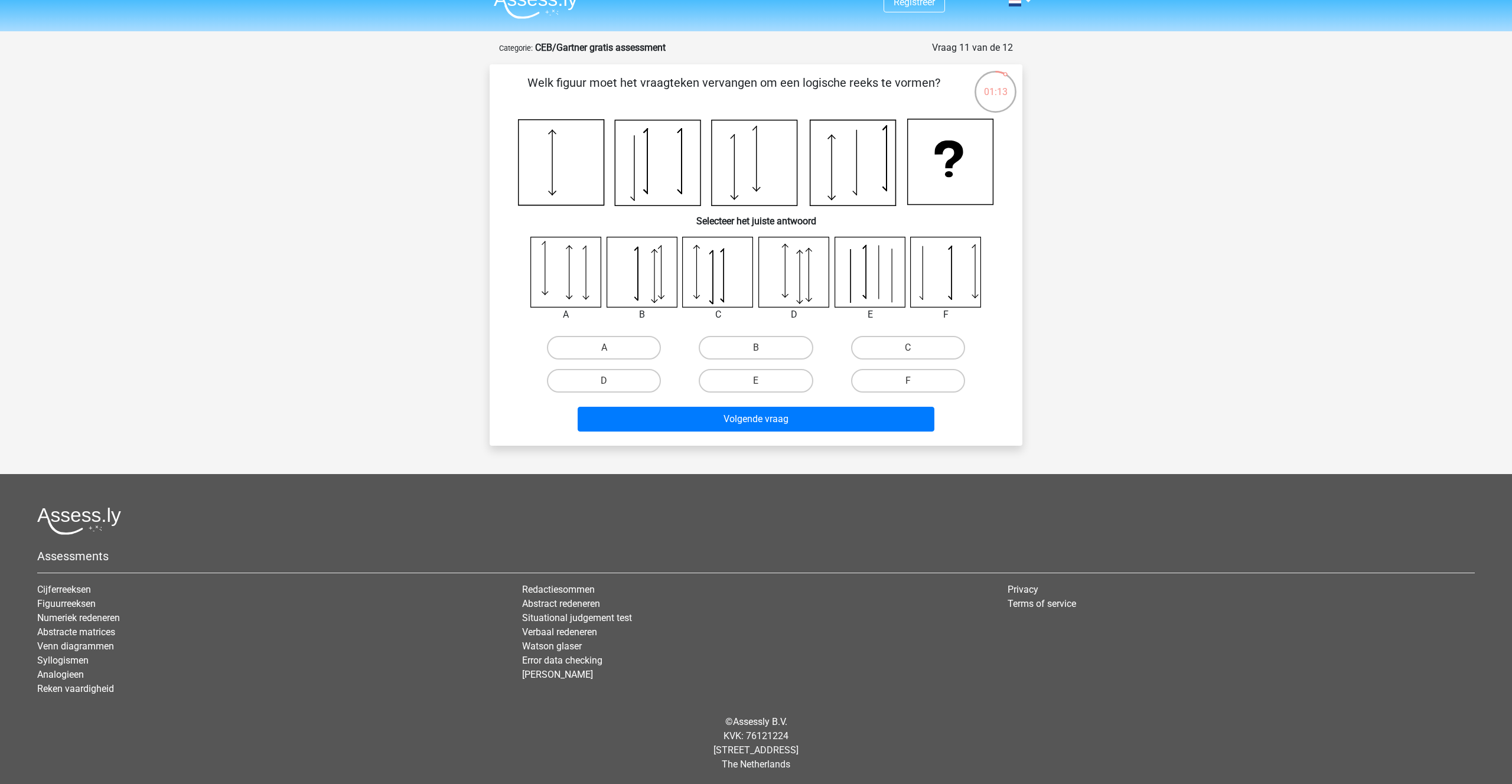
scroll to position [18, 0]
click at [750, 344] on label "B" at bounding box center [755, 348] width 114 height 23
click at [756, 349] on input "B" at bounding box center [760, 352] width 8 height 8
radio input "true"
click at [764, 415] on button "Volgende vraag" at bounding box center [756, 419] width 357 height 25
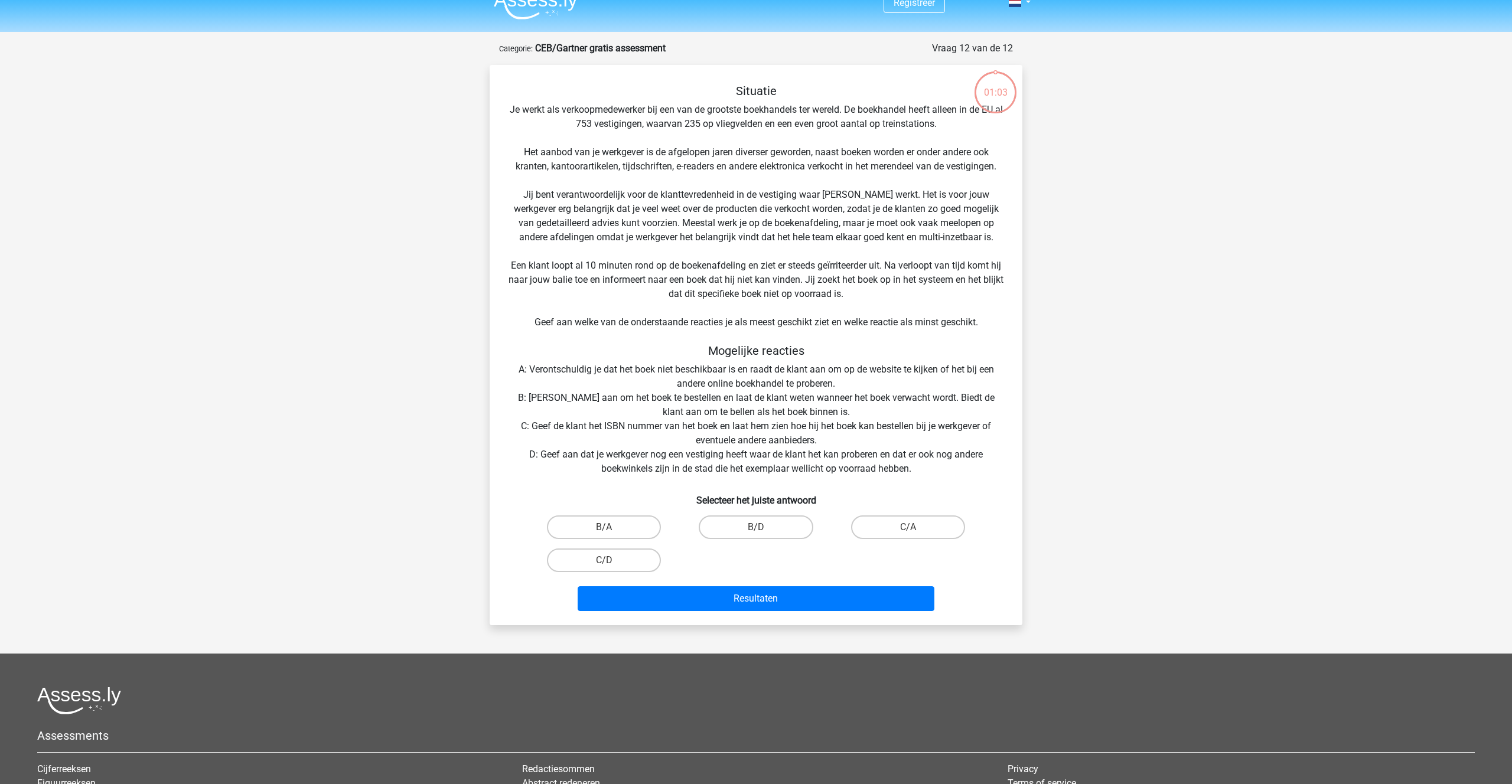
scroll to position [59, 0]
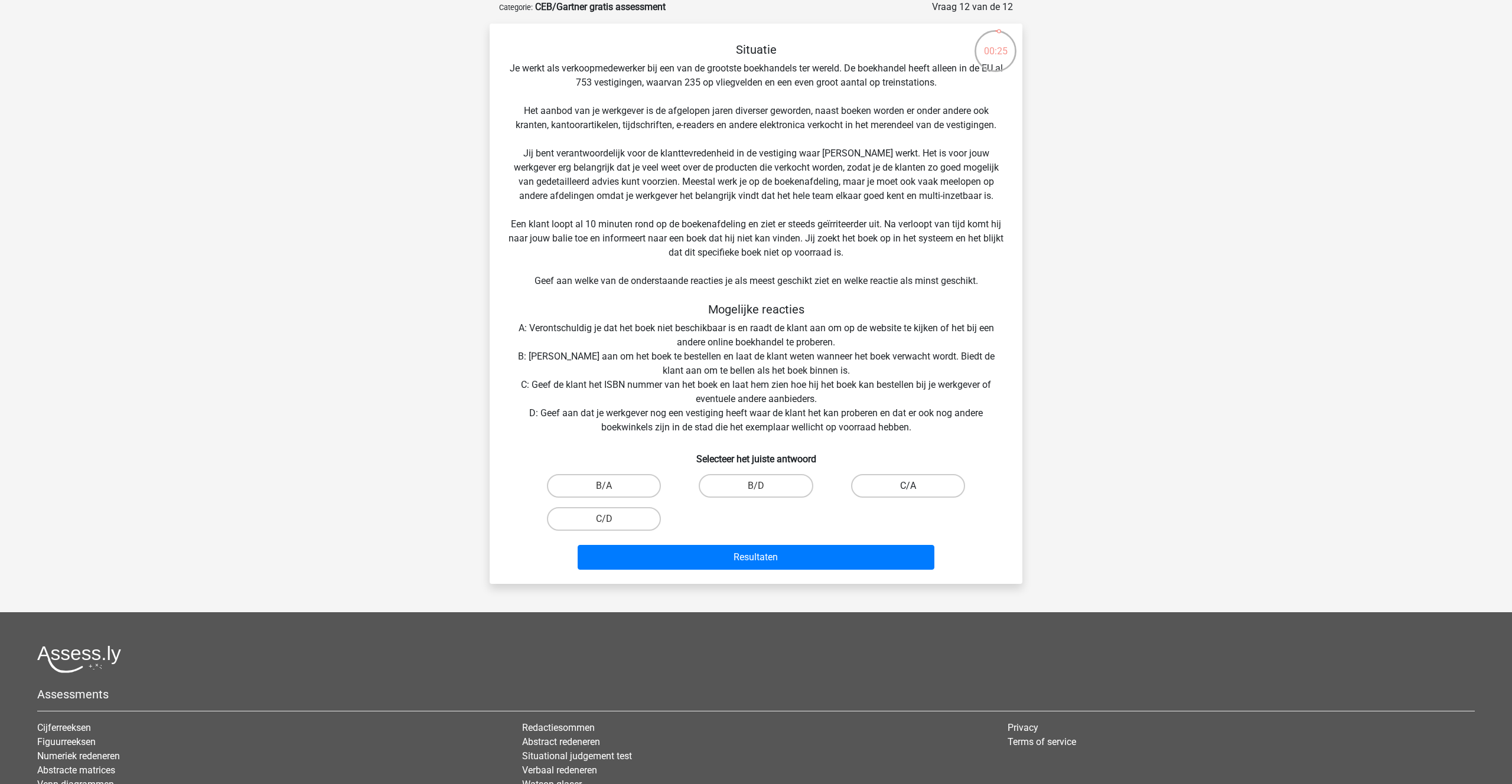
drag, startPoint x: 895, startPoint y: 484, endPoint x: 892, endPoint y: 489, distance: 5.8
click at [895, 484] on label "C/A" at bounding box center [907, 486] width 114 height 23
click at [907, 486] on input "C/A" at bounding box center [911, 489] width 8 height 8
radio input "true"
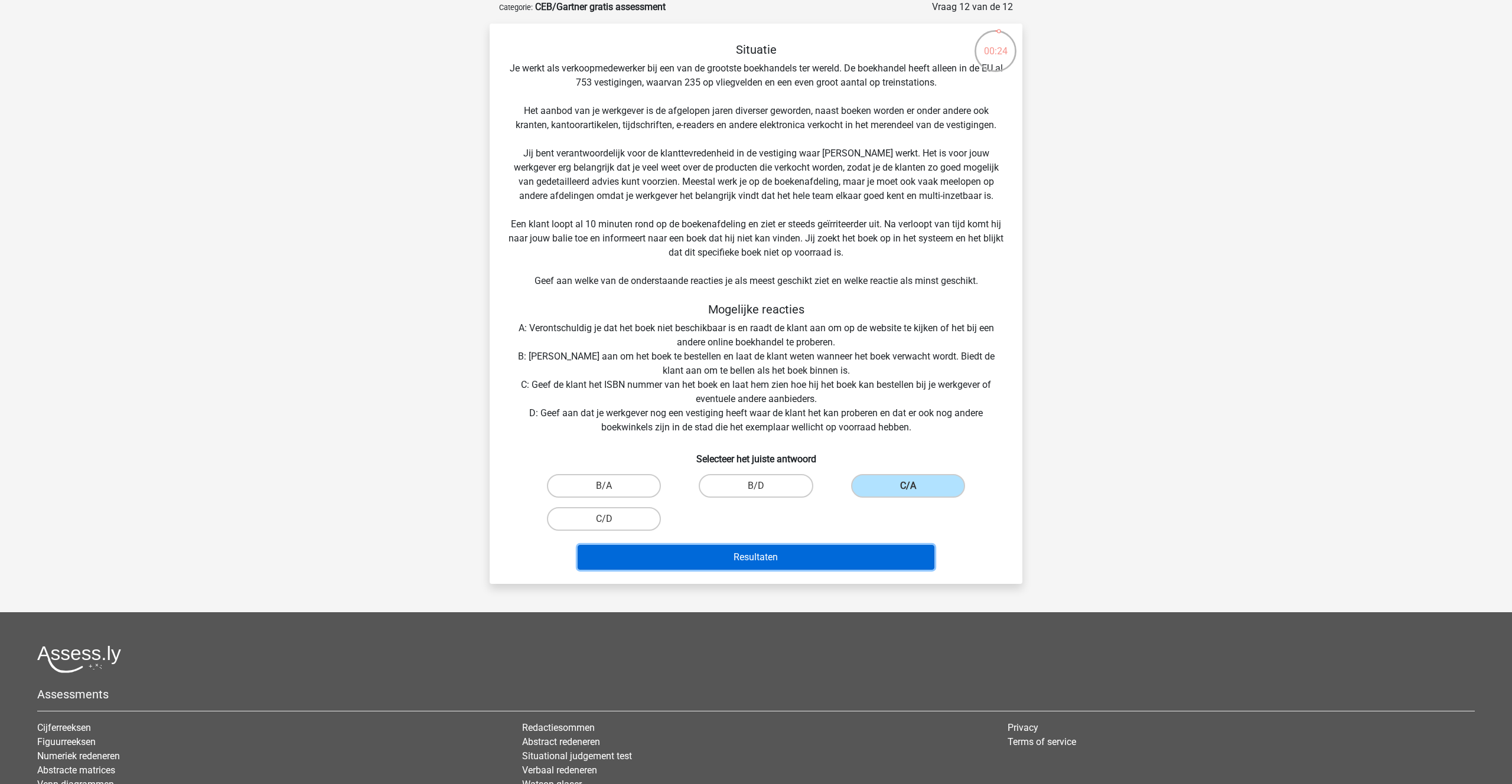
click at [822, 556] on button "Resultaten" at bounding box center [756, 557] width 357 height 25
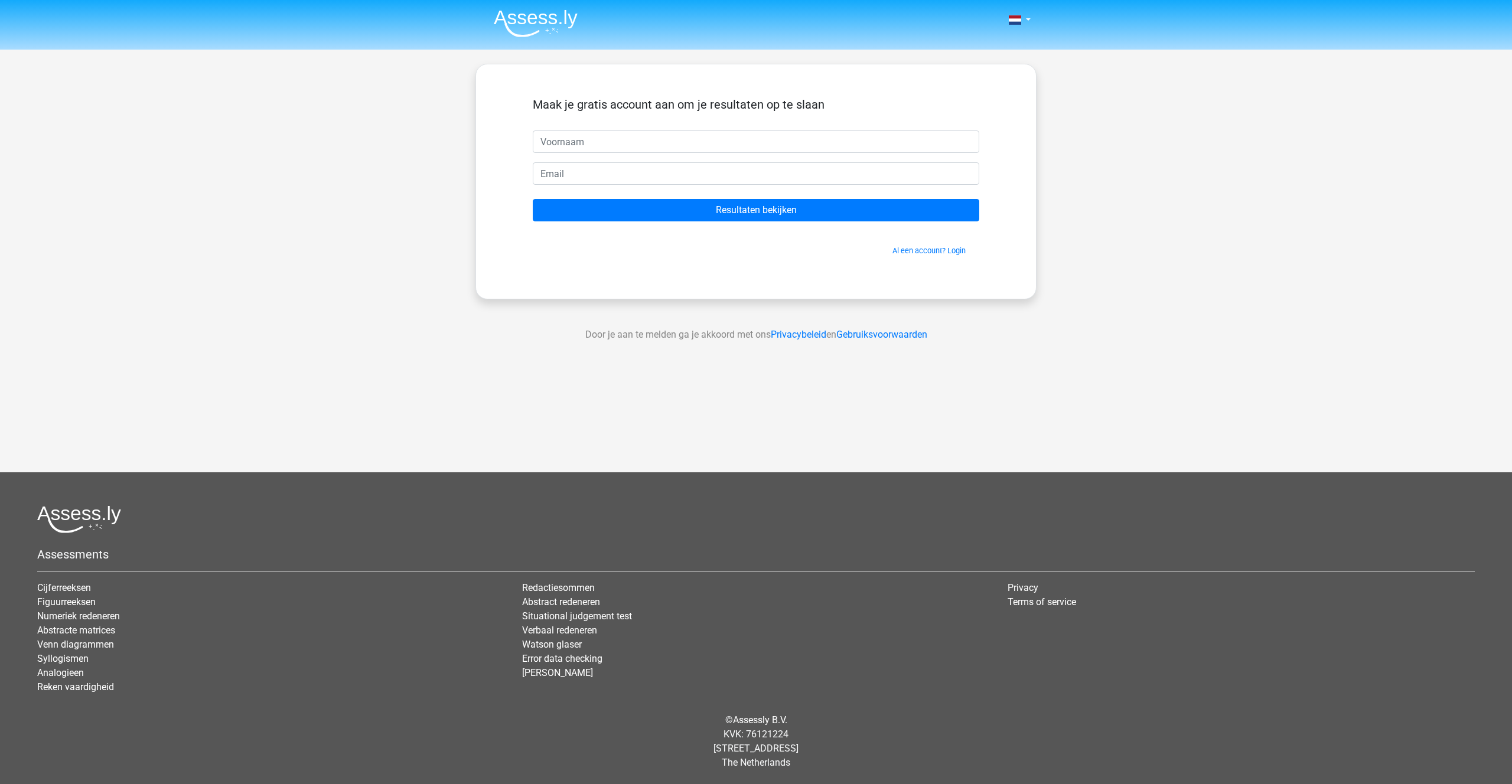
click at [542, 19] on img at bounding box center [535, 23] width 84 height 28
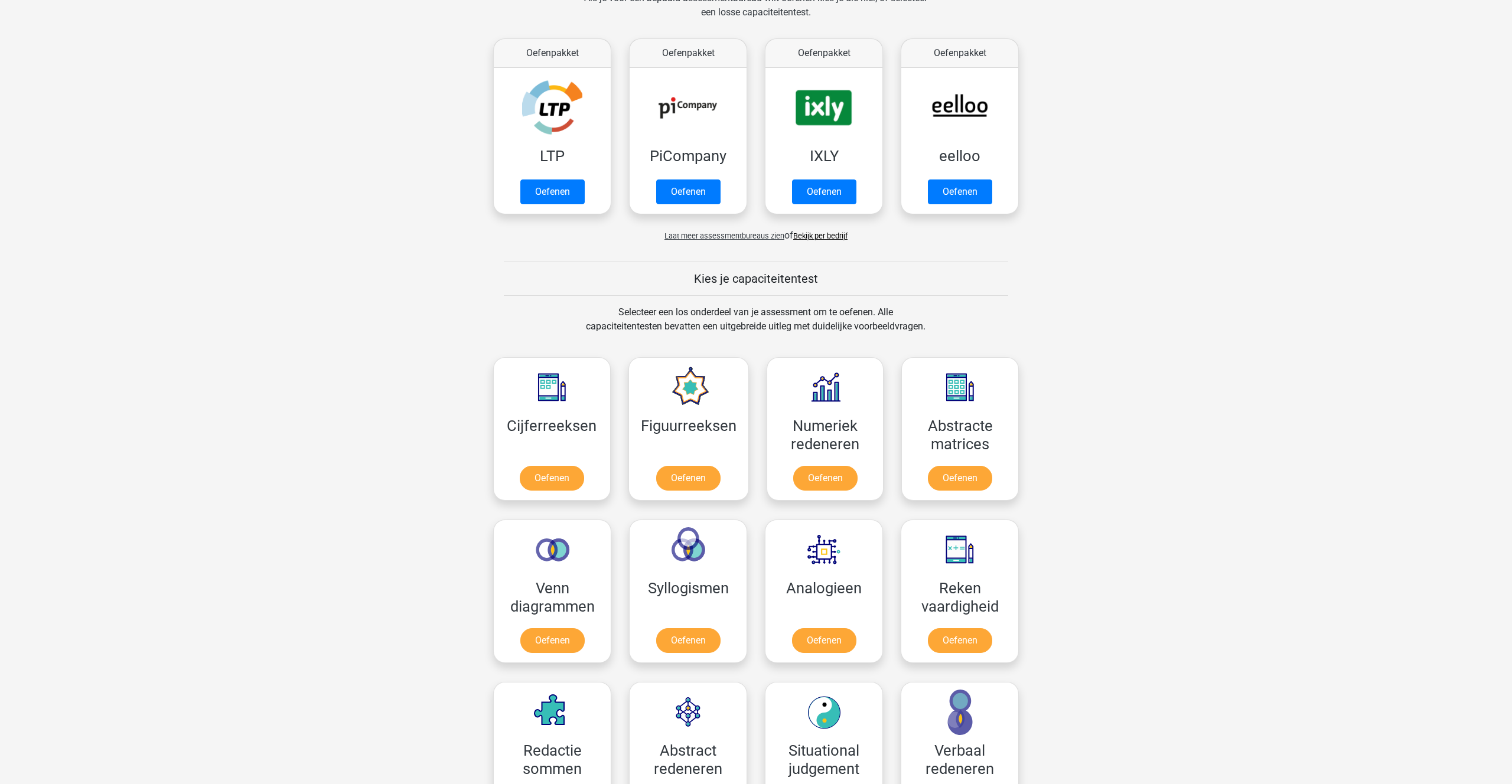
scroll to position [48, 0]
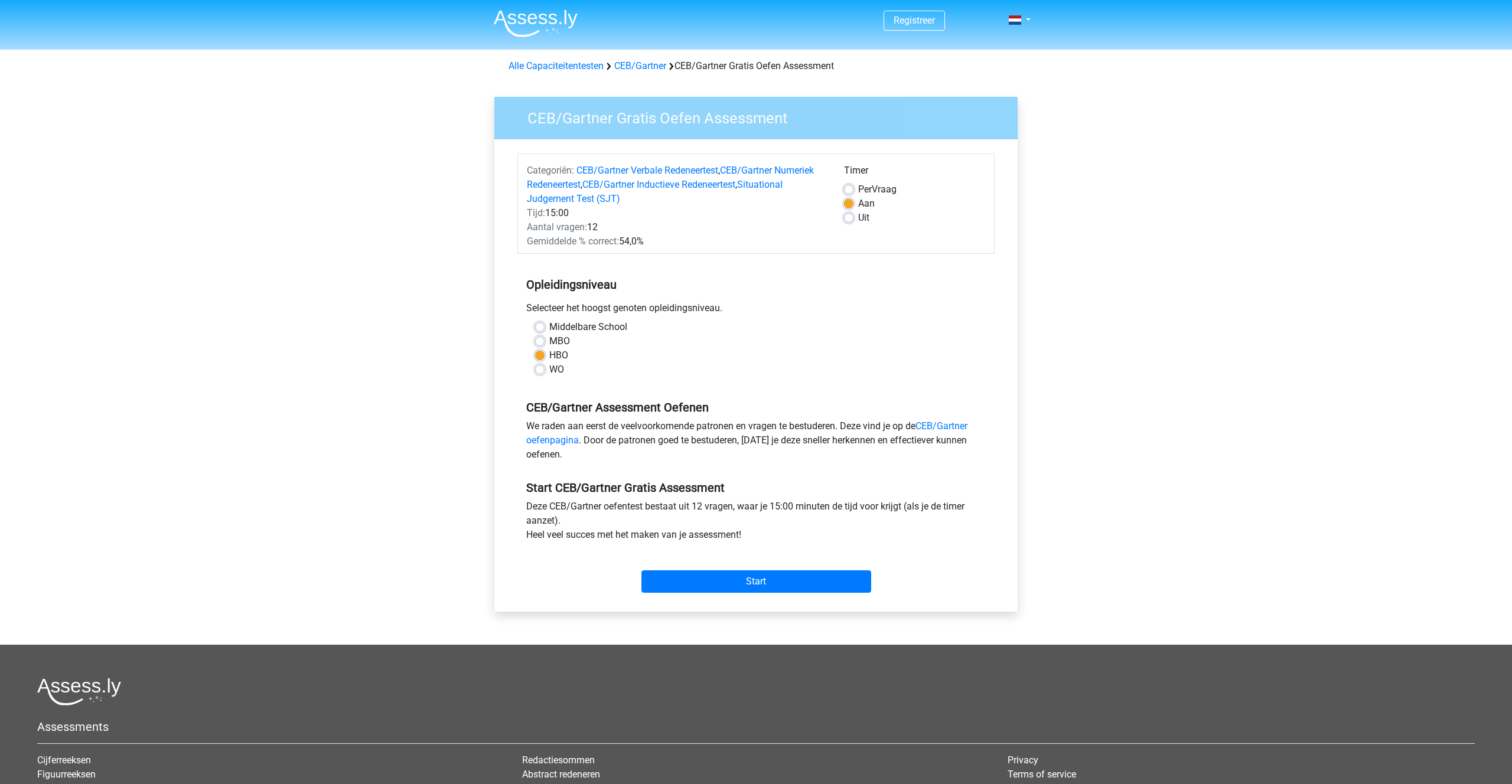
scroll to position [9, 0]
